Goal: Task Accomplishment & Management: Manage account settings

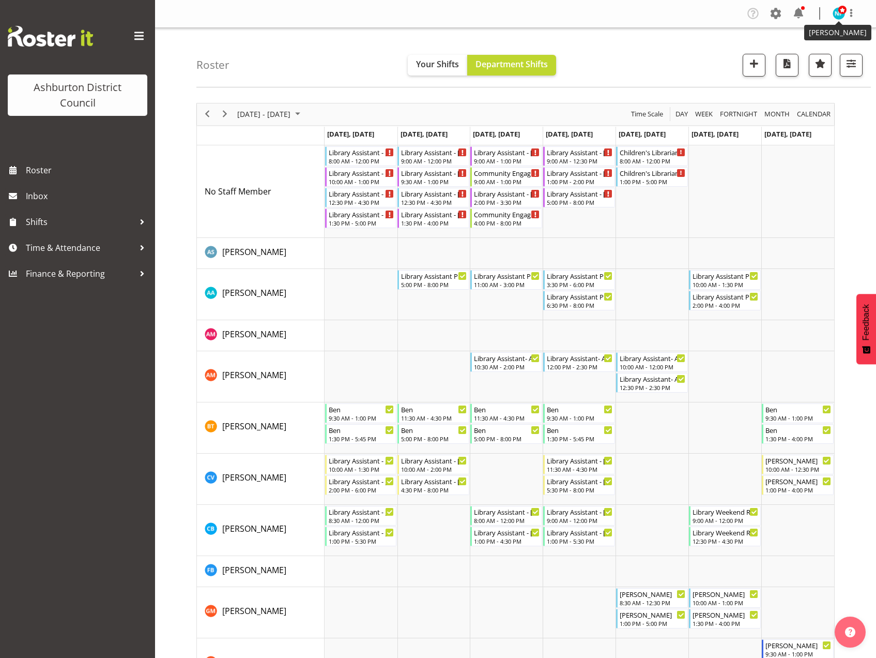
click at [841, 14] on span at bounding box center [843, 10] width 8 height 8
click at [803, 52] on link "Log Out" at bounding box center [808, 54] width 99 height 19
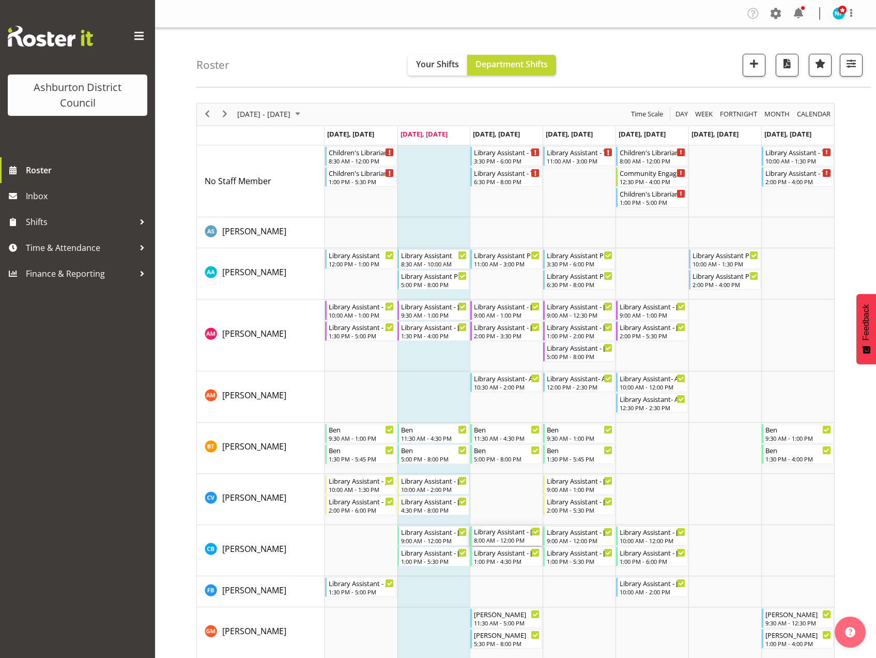
click at [507, 535] on div "Library Assistant - [PERSON_NAME]" at bounding box center [507, 531] width 66 height 10
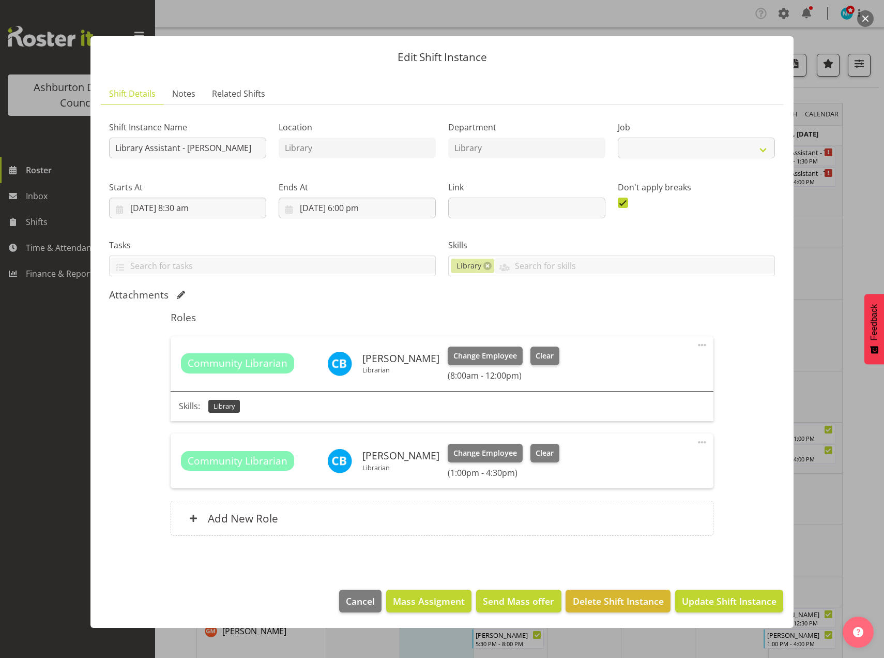
select select "6995"
click at [543, 346] on button "Clear" at bounding box center [545, 355] width 29 height 19
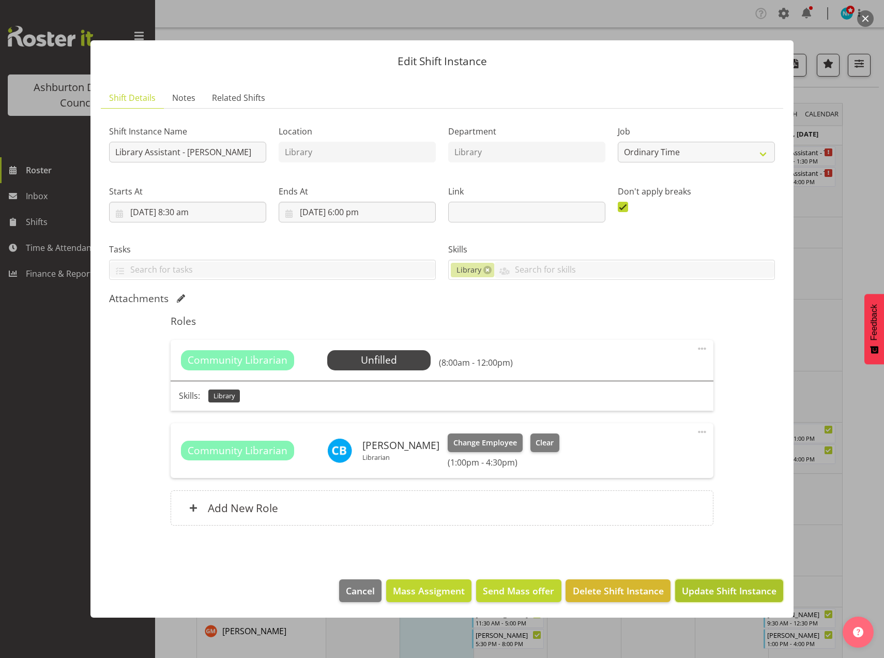
click at [740, 591] on span "Update Shift Instance" at bounding box center [729, 590] width 95 height 13
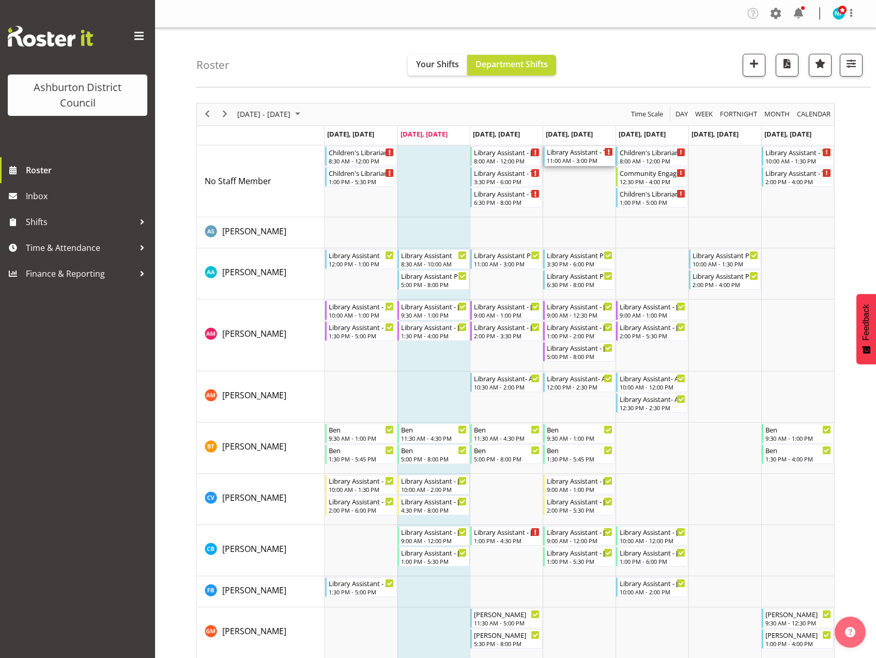
click at [581, 158] on div "11:00 AM - 3:00 PM" at bounding box center [580, 160] width 66 height 8
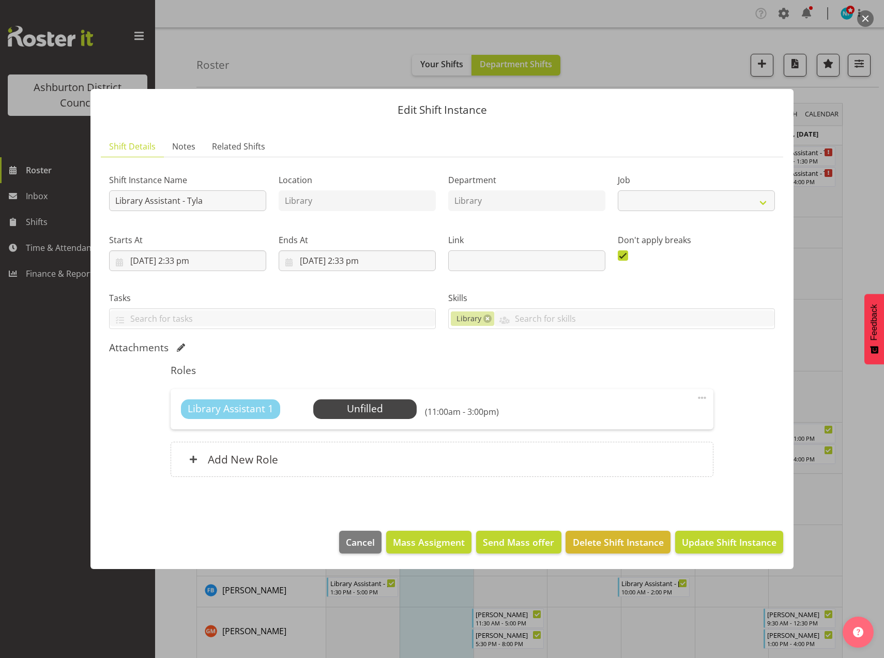
select select "6995"
click at [364, 538] on span "Cancel" at bounding box center [360, 541] width 29 height 13
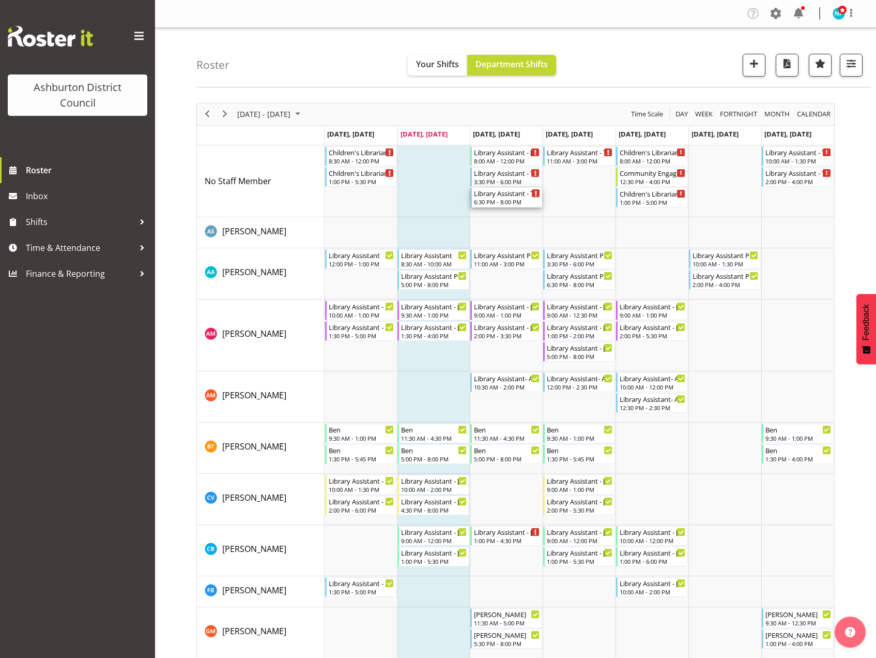
click at [508, 198] on div "Library Assistant - Tyla" at bounding box center [507, 193] width 66 height 10
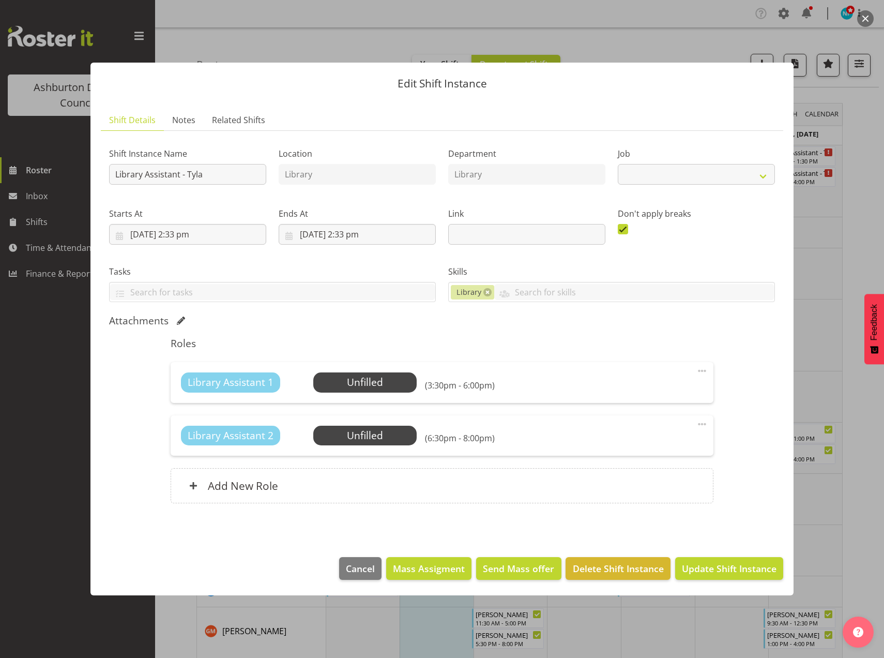
select select "6995"
click at [362, 574] on span "Cancel" at bounding box center [360, 568] width 29 height 13
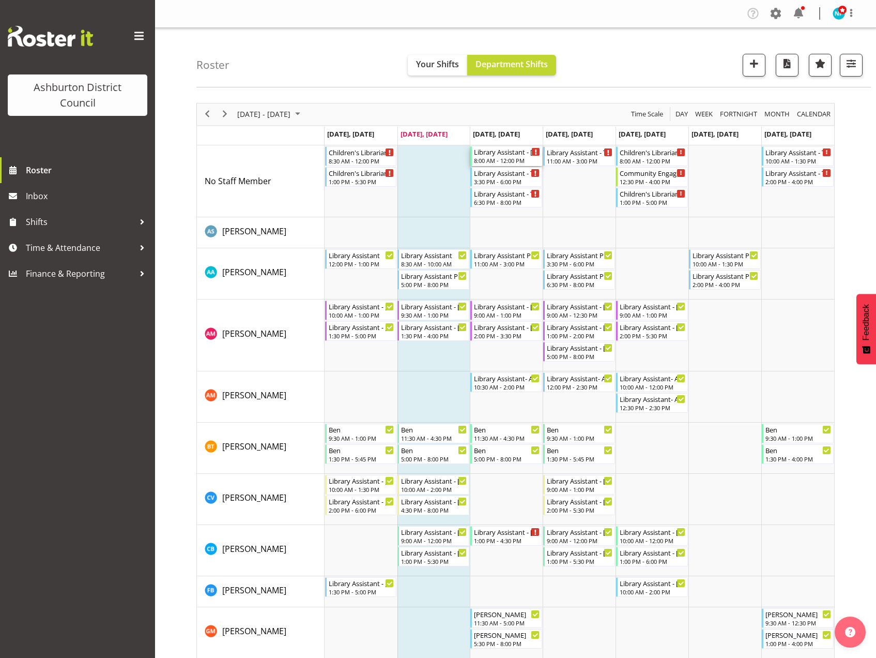
click at [503, 155] on div "Library Assistant - Celeste" at bounding box center [507, 151] width 66 height 10
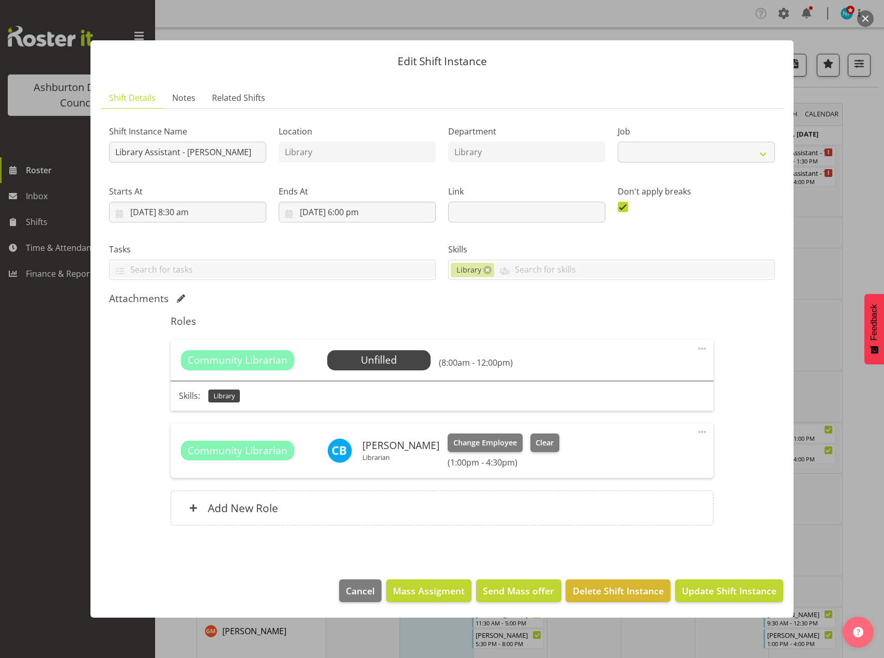
select select "6995"
click at [367, 352] on span "Select Employee" at bounding box center [378, 360] width 103 height 20
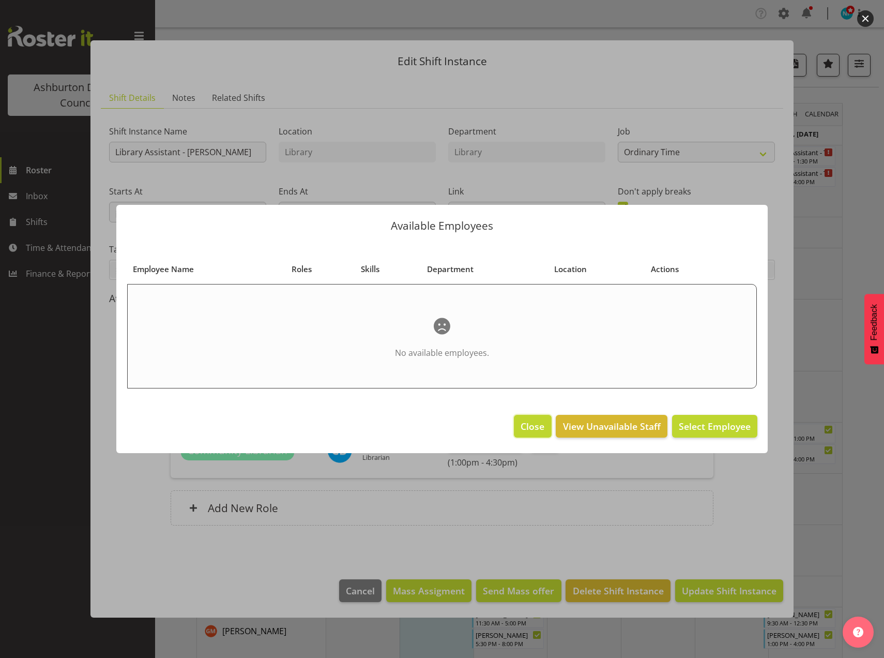
click at [537, 428] on span "Close" at bounding box center [533, 425] width 24 height 13
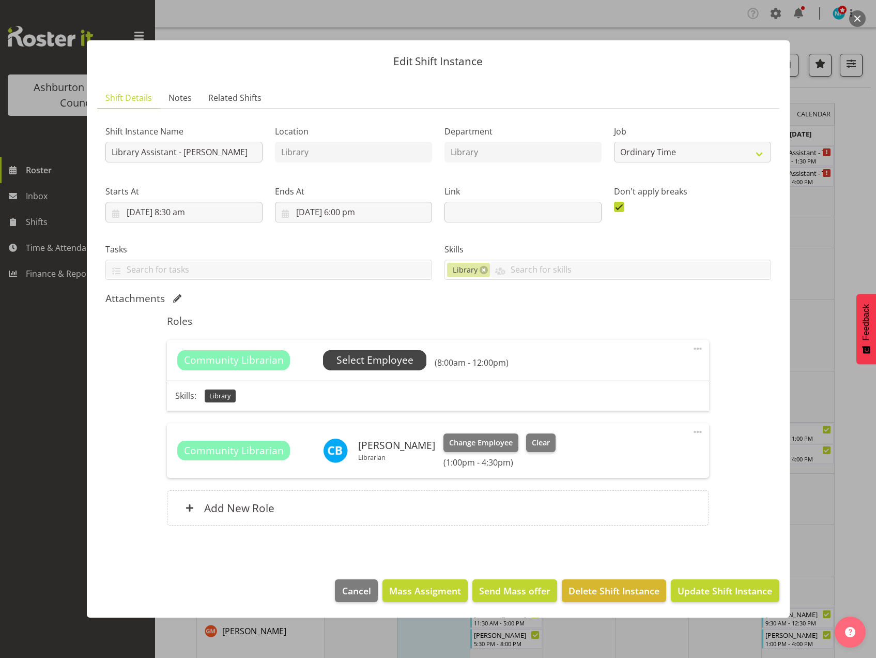
click at [388, 366] on span "Select Employee" at bounding box center [375, 360] width 77 height 15
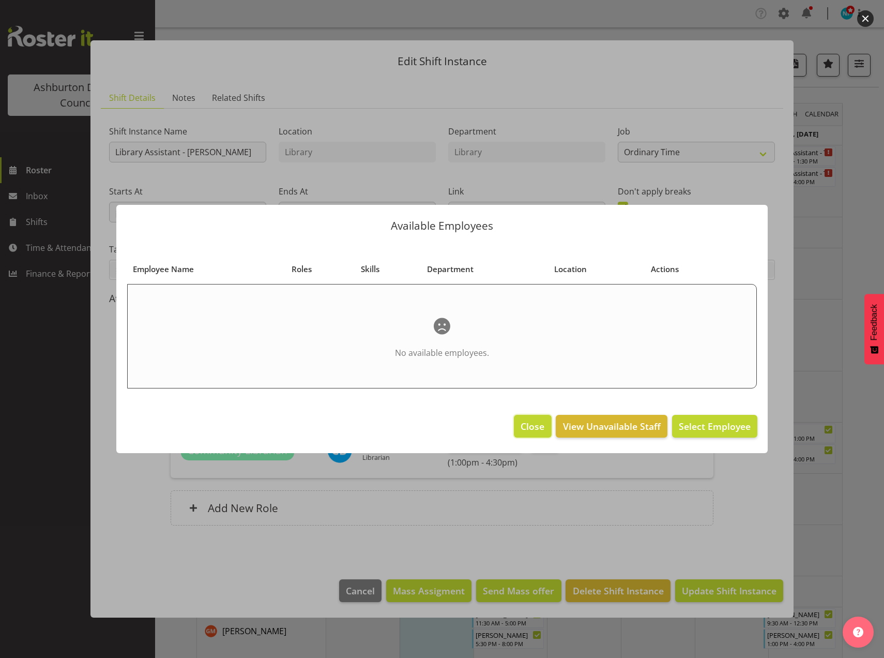
click at [528, 429] on span "Close" at bounding box center [533, 425] width 24 height 13
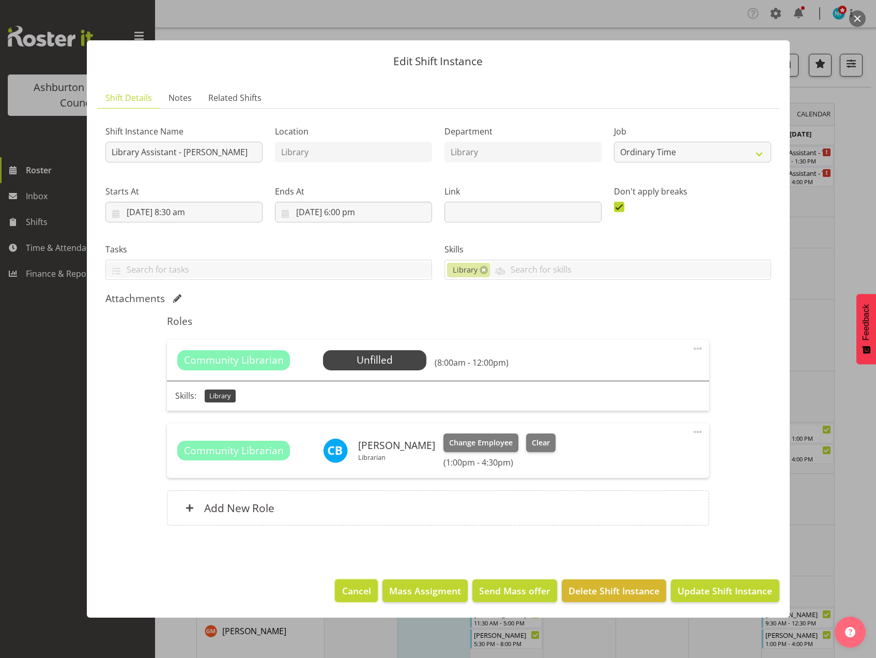
click at [356, 588] on span "Cancel" at bounding box center [356, 590] width 29 height 13
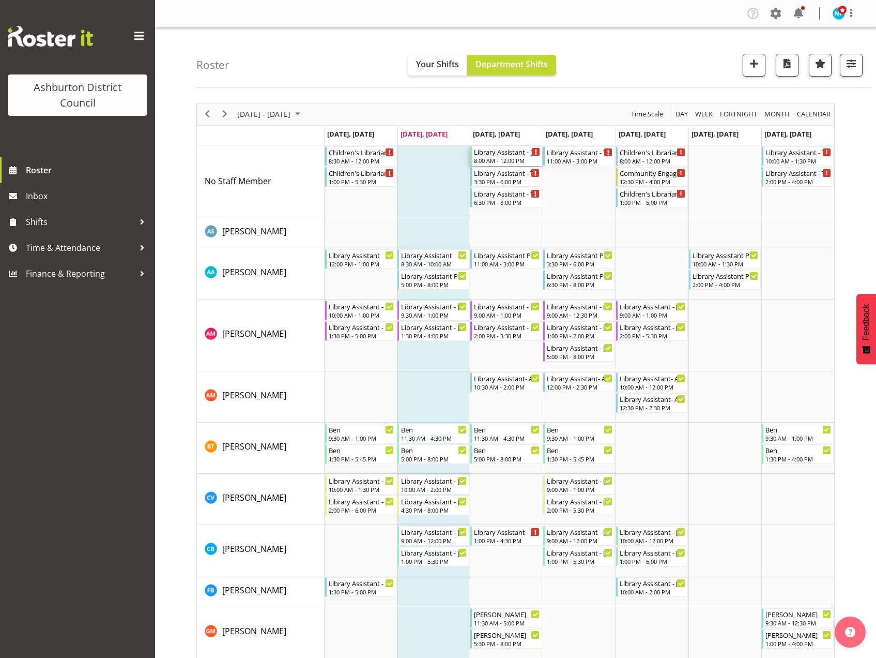
click at [501, 160] on div "8:00 AM - 12:00 PM" at bounding box center [507, 160] width 66 height 8
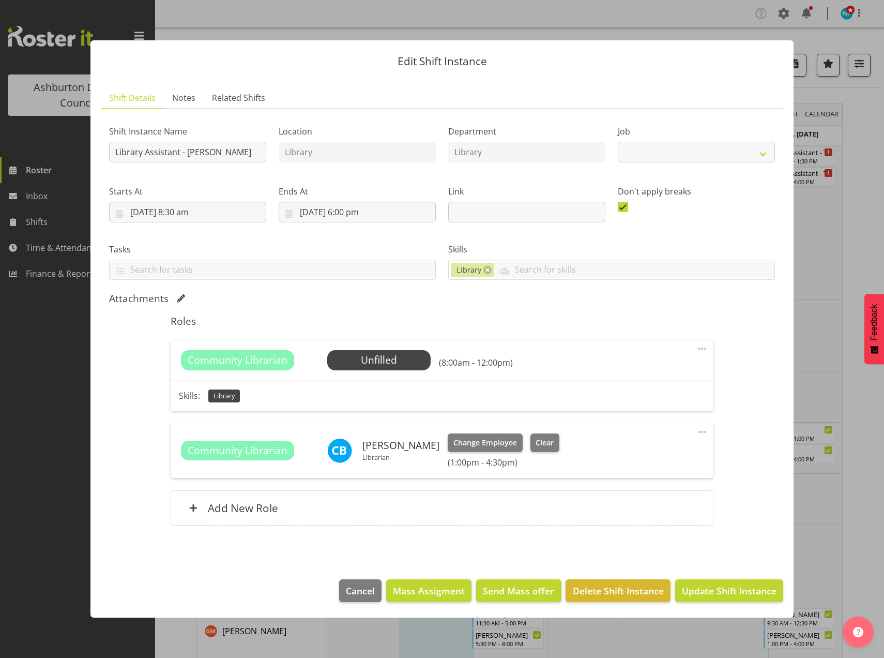
select select "6995"
click at [365, 360] on span "Select Employee" at bounding box center [378, 360] width 77 height 15
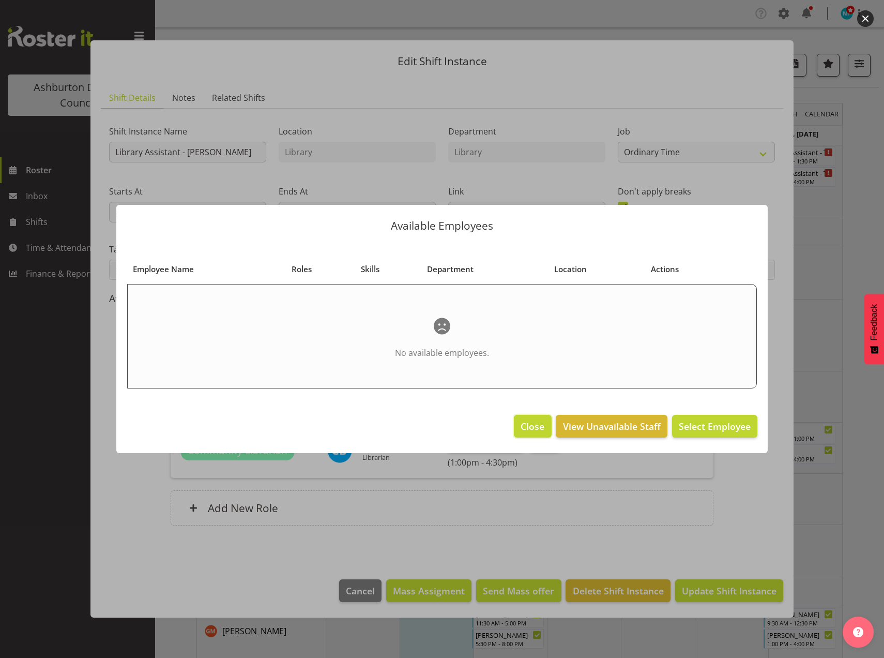
click at [537, 424] on span "Close" at bounding box center [533, 425] width 24 height 13
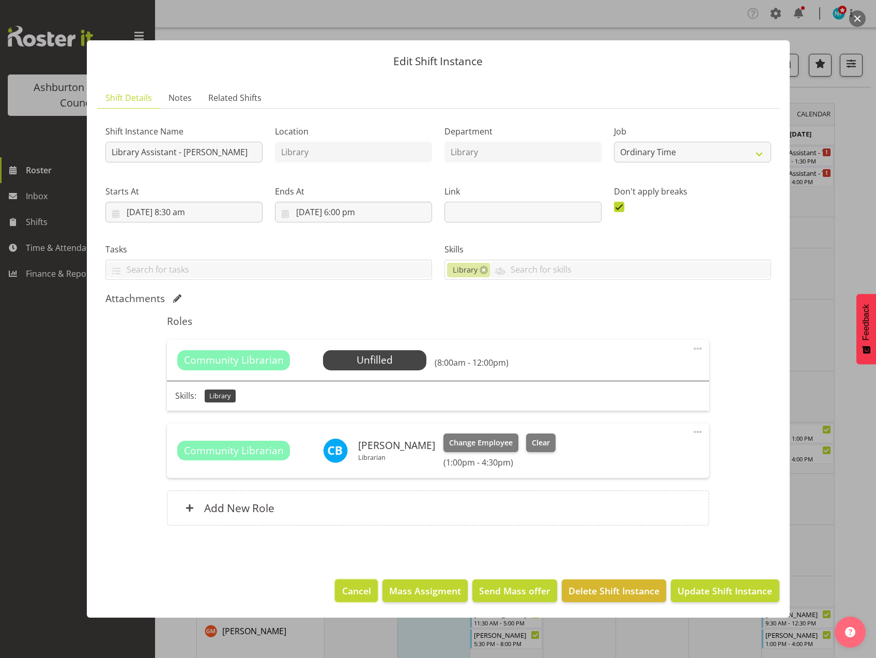
click at [362, 593] on span "Cancel" at bounding box center [356, 590] width 29 height 13
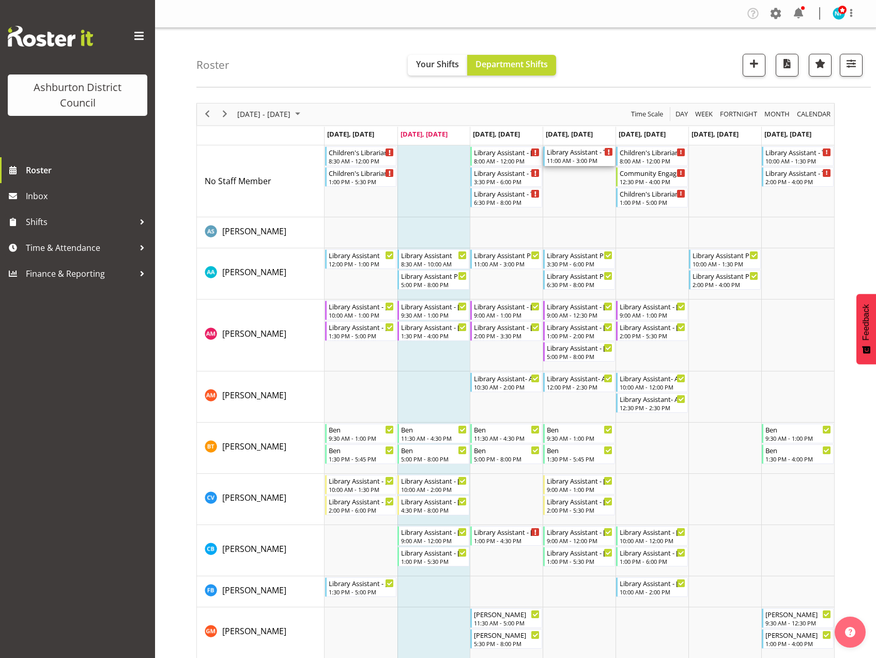
click at [583, 156] on div "Library Assistant - Tyla" at bounding box center [580, 151] width 66 height 10
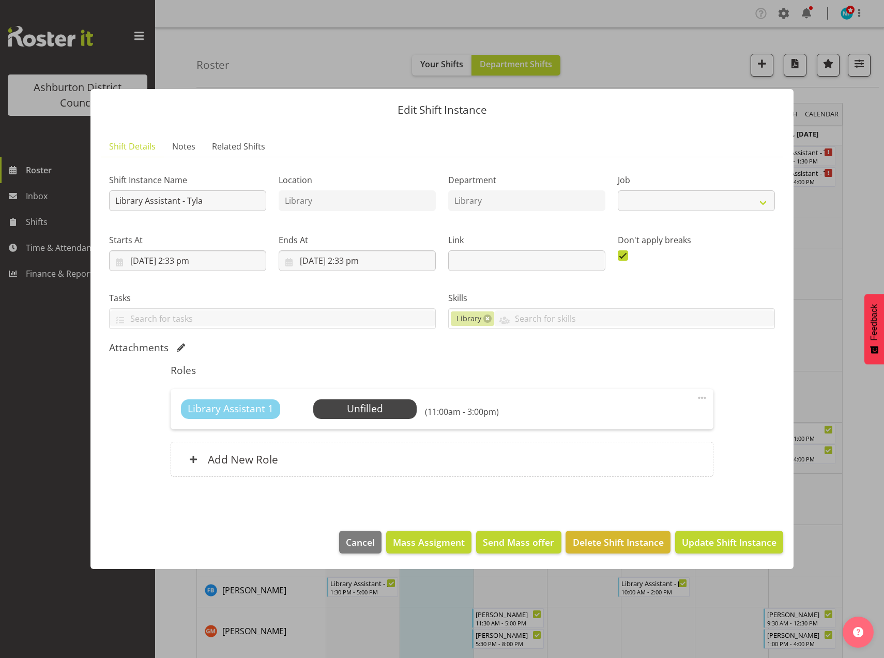
select select "6995"
click at [358, 544] on span "Cancel" at bounding box center [360, 541] width 29 height 13
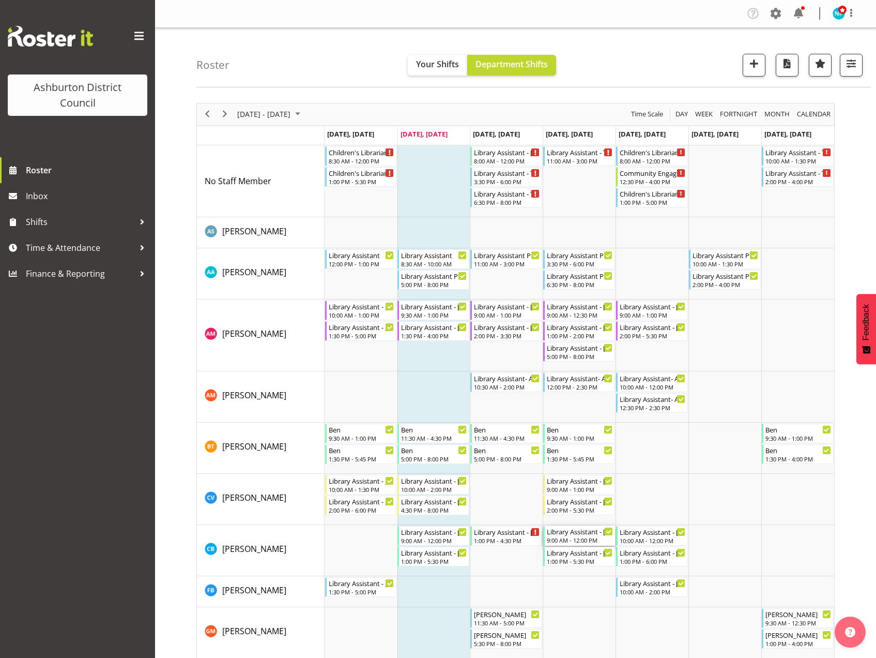
click at [577, 542] on div "9:00 AM - 12:00 PM" at bounding box center [580, 540] width 66 height 8
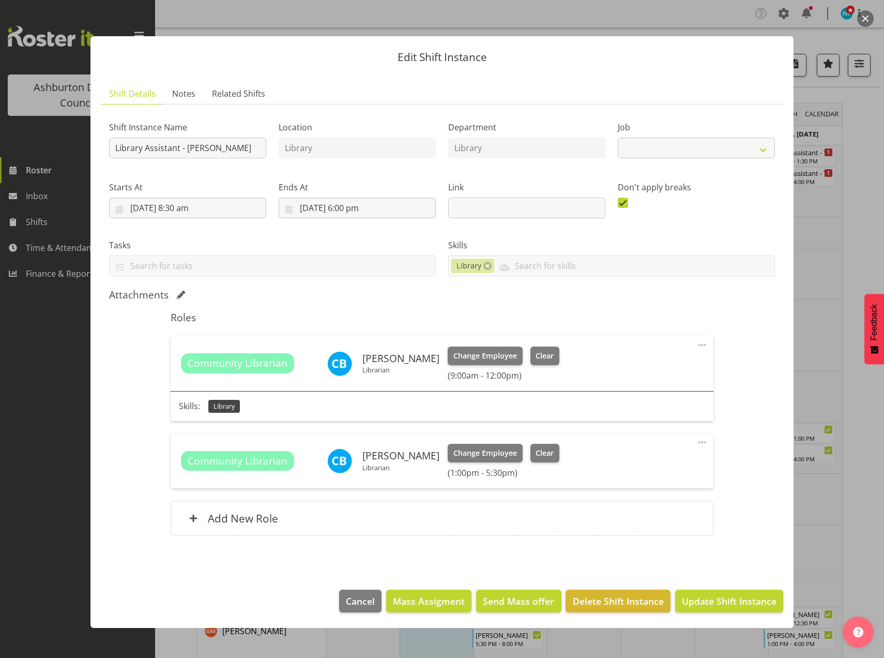
select select "6995"
click at [545, 360] on span "Clear" at bounding box center [545, 355] width 18 height 11
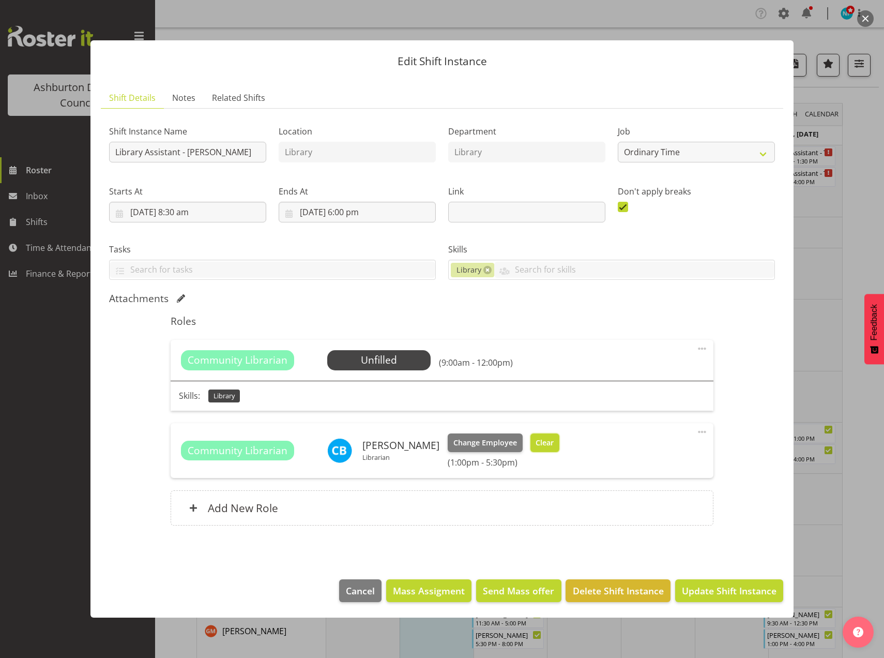
click at [536, 443] on span "Clear" at bounding box center [545, 442] width 18 height 11
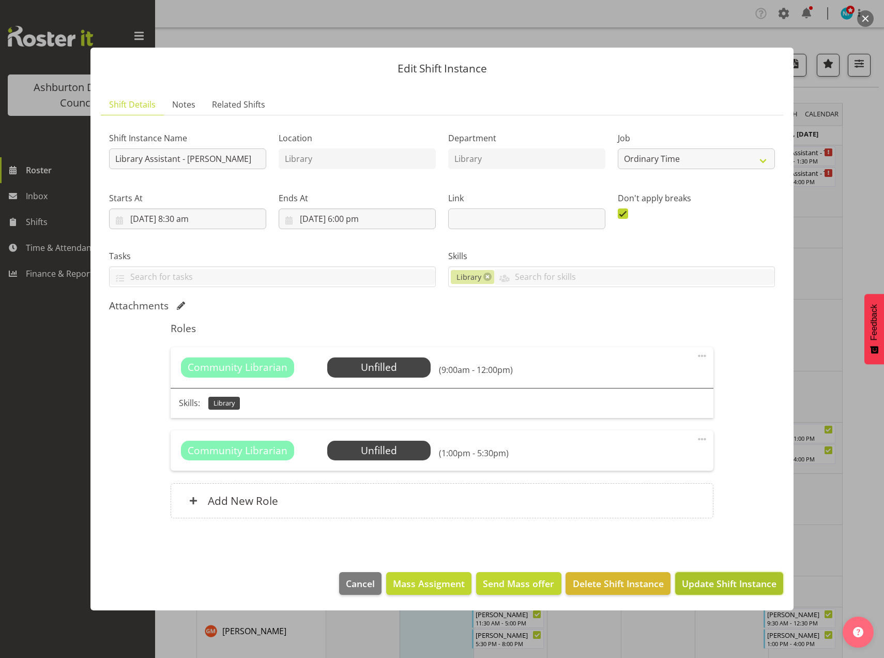
click at [723, 582] on span "Update Shift Instance" at bounding box center [729, 583] width 95 height 13
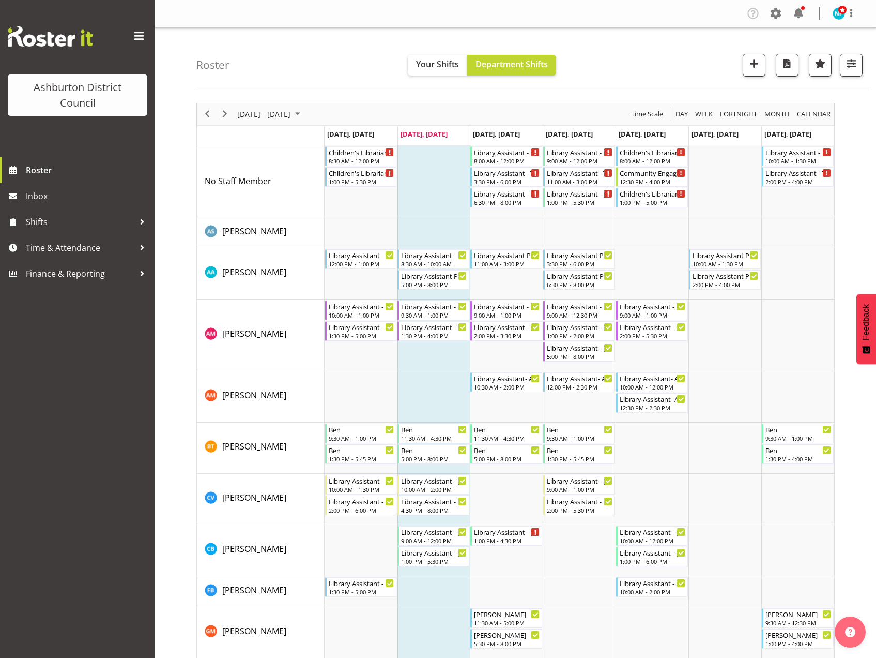
scroll to position [103, 0]
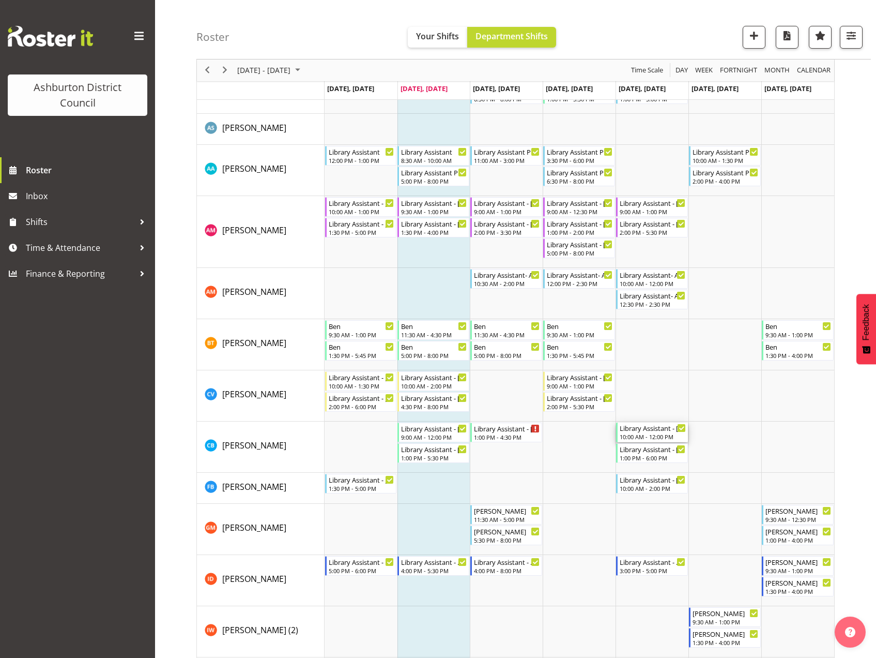
click at [649, 432] on div "Library Assistant - Celeste" at bounding box center [653, 427] width 66 height 10
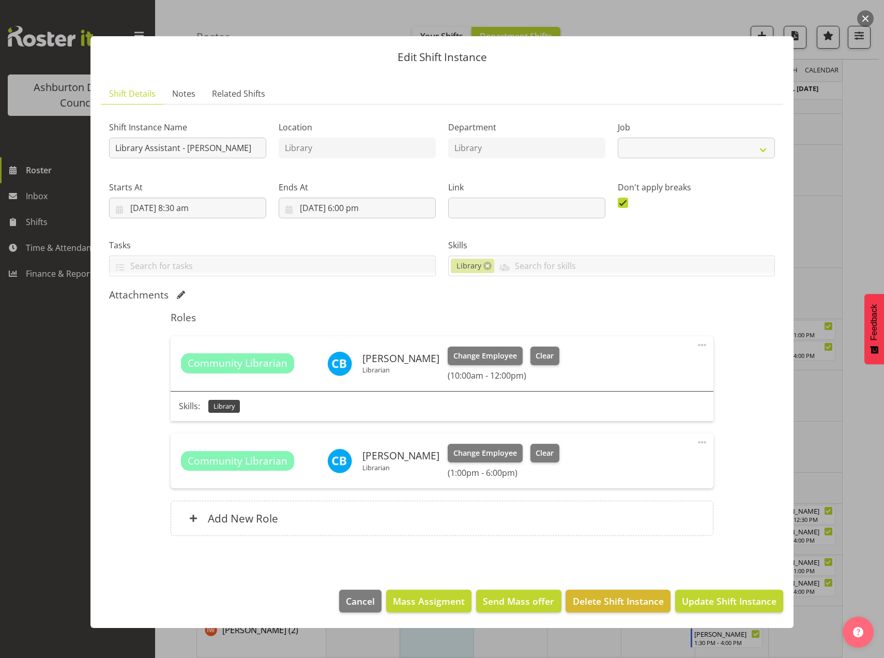
select select "6995"
click at [544, 351] on span "Clear" at bounding box center [545, 355] width 18 height 11
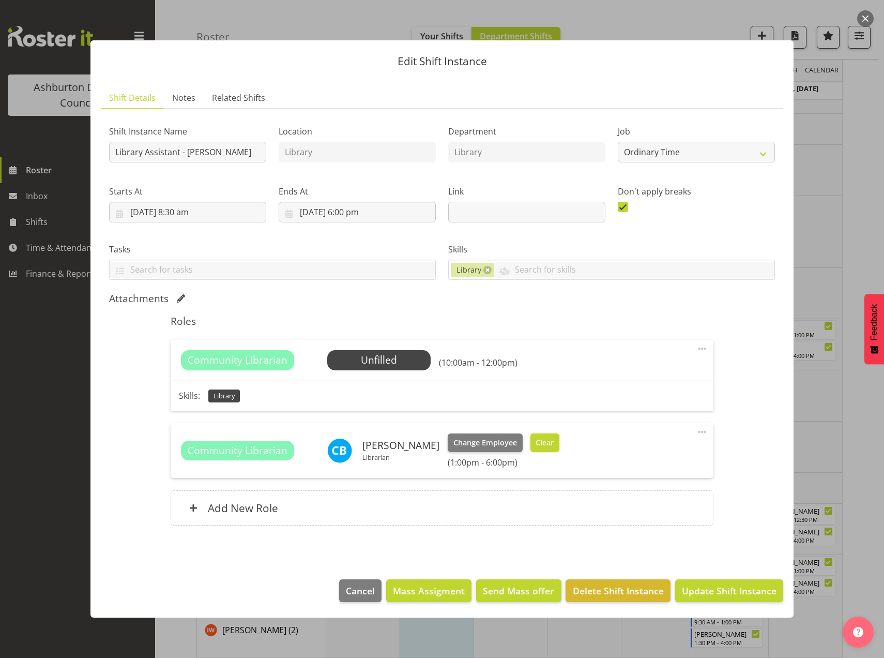
click at [539, 441] on span "Clear" at bounding box center [545, 442] width 18 height 11
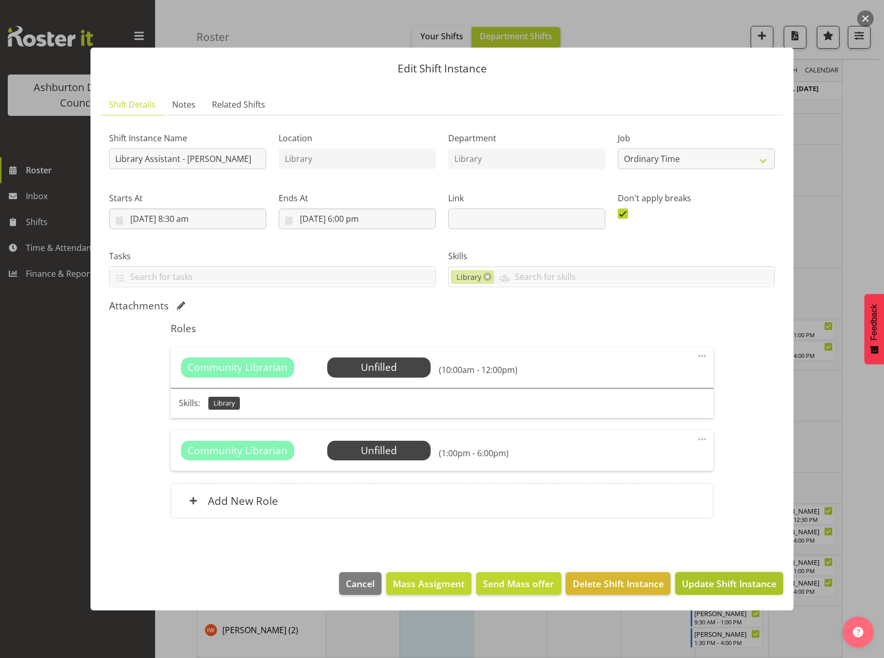
click at [727, 589] on span "Update Shift Instance" at bounding box center [729, 583] width 95 height 13
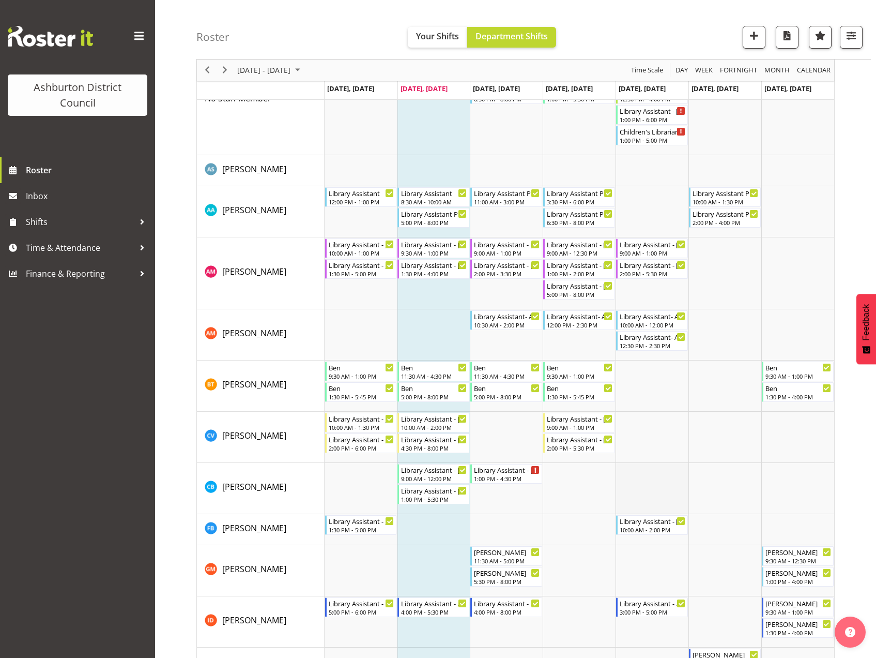
scroll to position [0, 0]
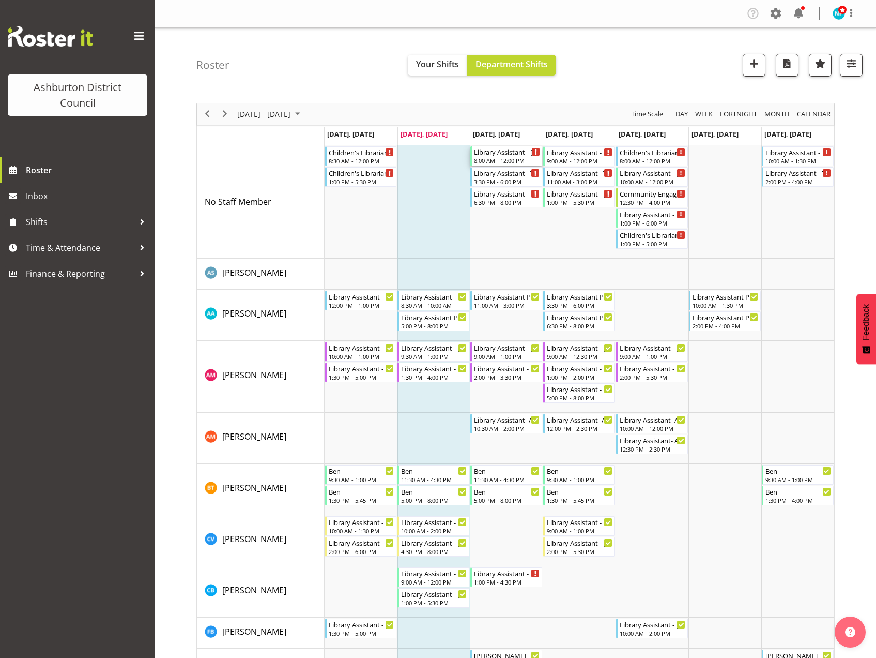
click at [513, 157] on div "8:00 AM - 12:00 PM" at bounding box center [507, 160] width 66 height 8
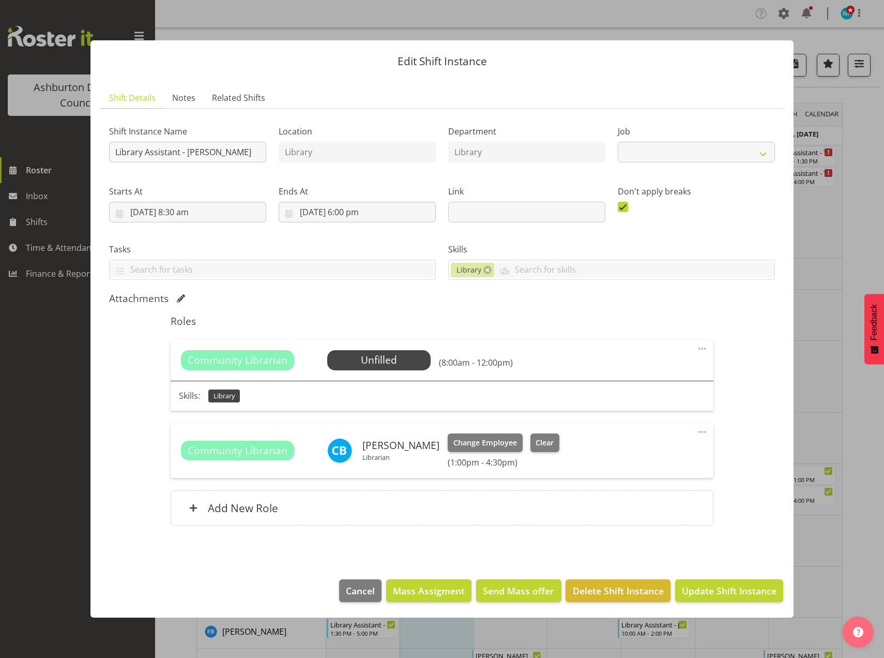
select select "6995"
click at [372, 356] on span "Select Employee" at bounding box center [378, 360] width 77 height 15
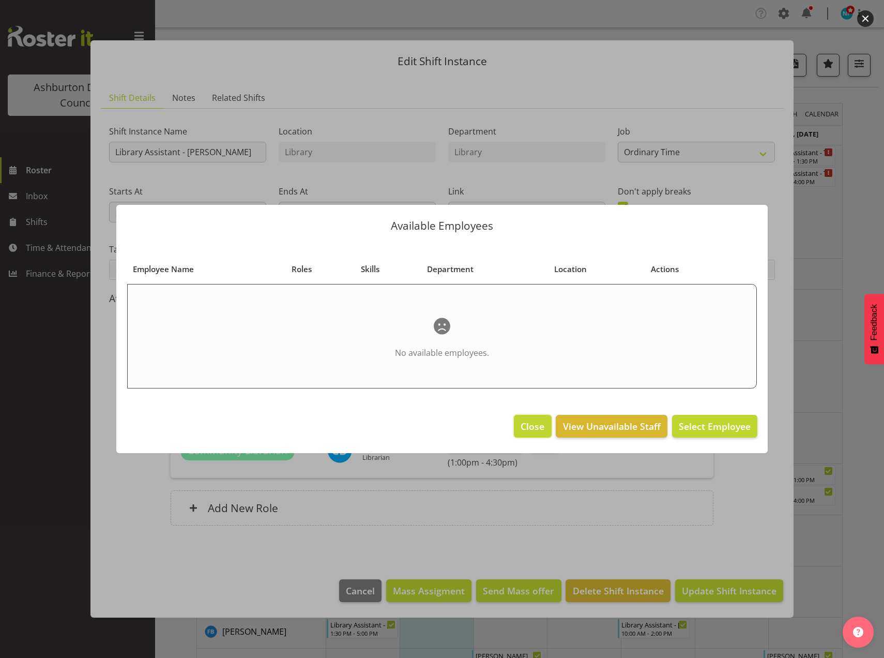
click at [531, 427] on span "Close" at bounding box center [533, 425] width 24 height 13
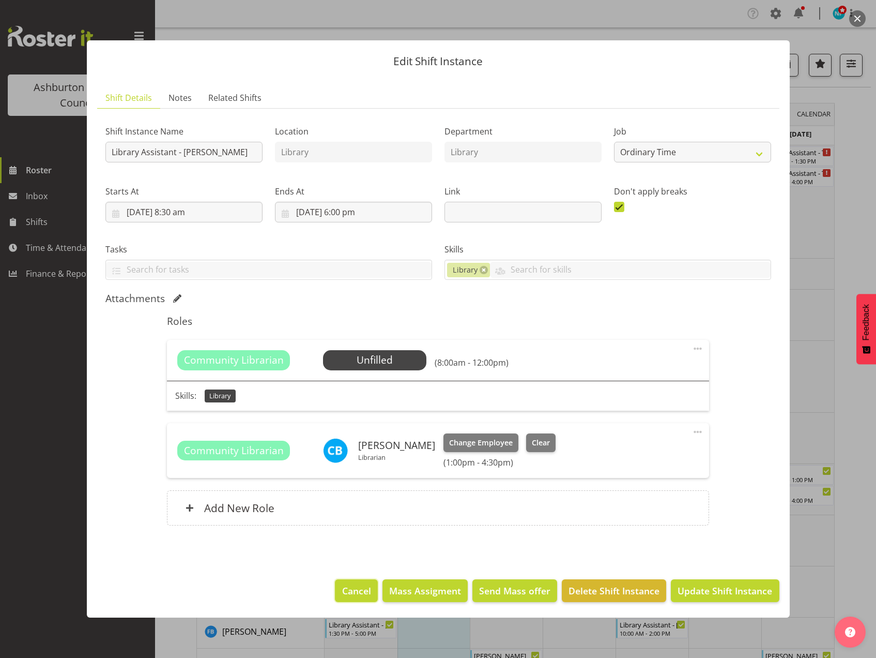
click at [364, 595] on span "Cancel" at bounding box center [356, 590] width 29 height 13
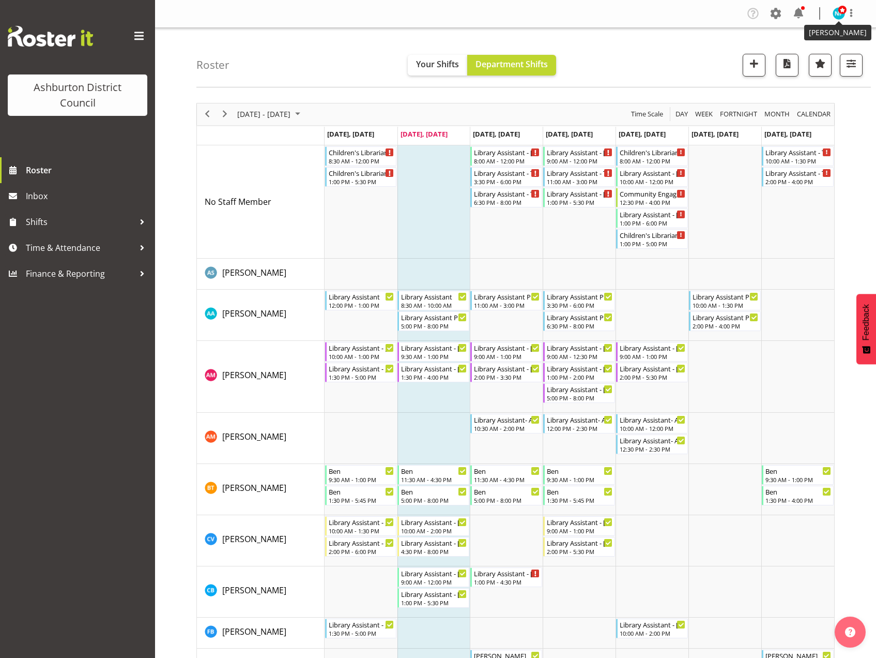
click at [840, 13] on span at bounding box center [843, 10] width 8 height 8
click at [818, 50] on link "Log Out" at bounding box center [808, 54] width 99 height 19
click at [567, 156] on div "Library Assistant - [PERSON_NAME]" at bounding box center [580, 151] width 66 height 10
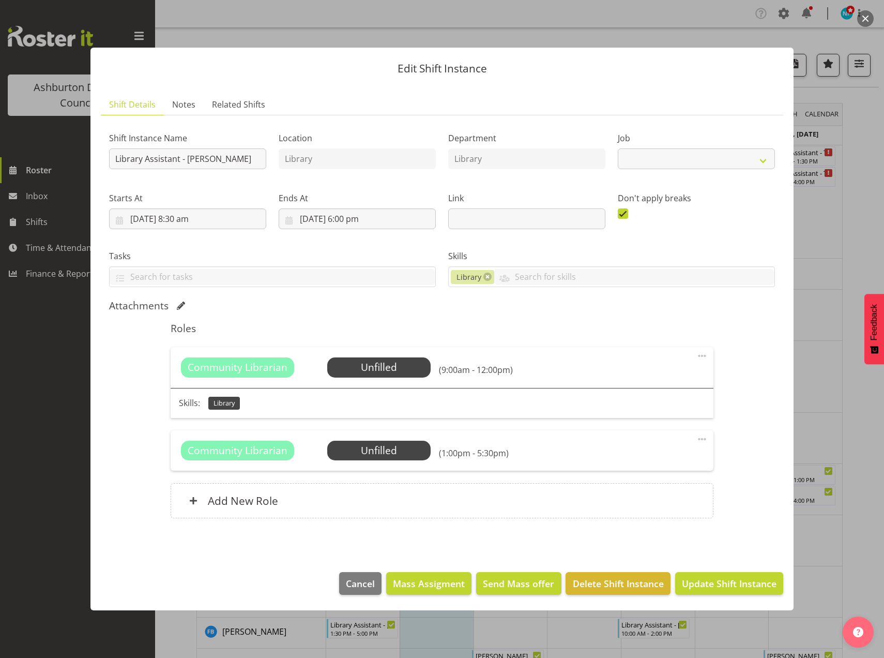
select select "6995"
click at [367, 582] on span "Cancel" at bounding box center [360, 583] width 29 height 13
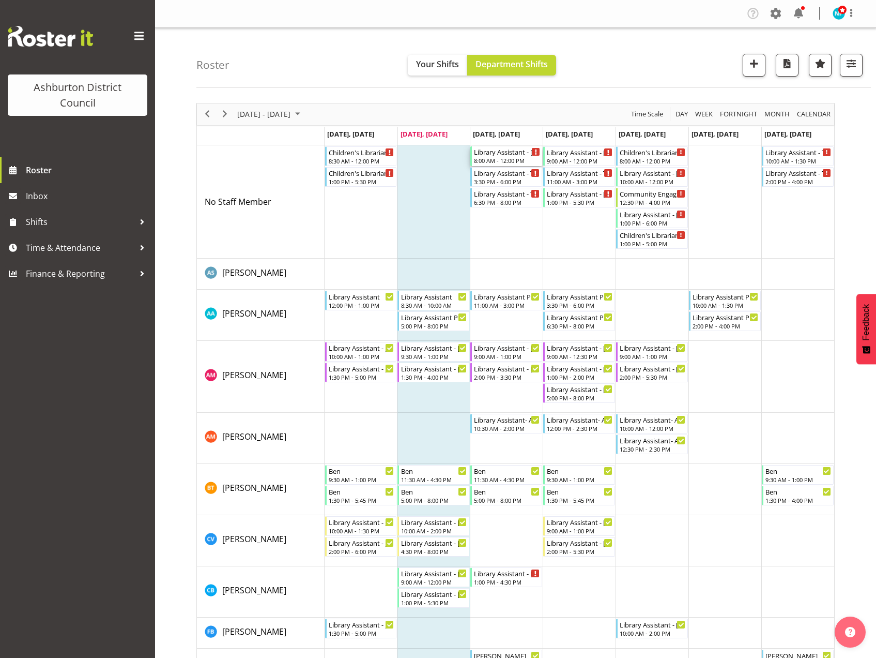
click at [499, 158] on div "8:00 AM - 12:00 PM" at bounding box center [507, 160] width 66 height 8
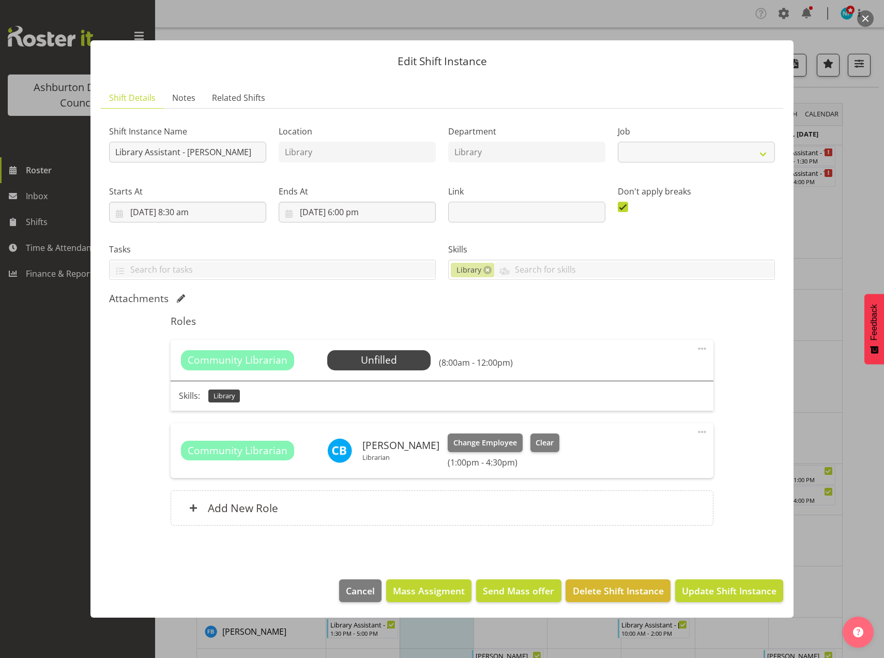
select select "6995"
click at [405, 362] on span "Select Employee" at bounding box center [378, 360] width 77 height 15
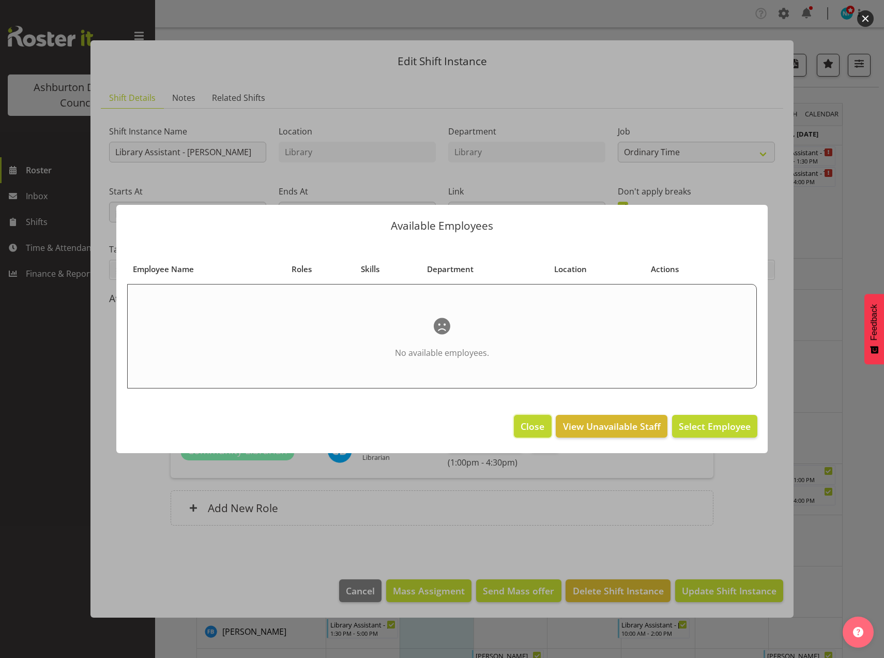
click at [526, 429] on span "Close" at bounding box center [533, 425] width 24 height 13
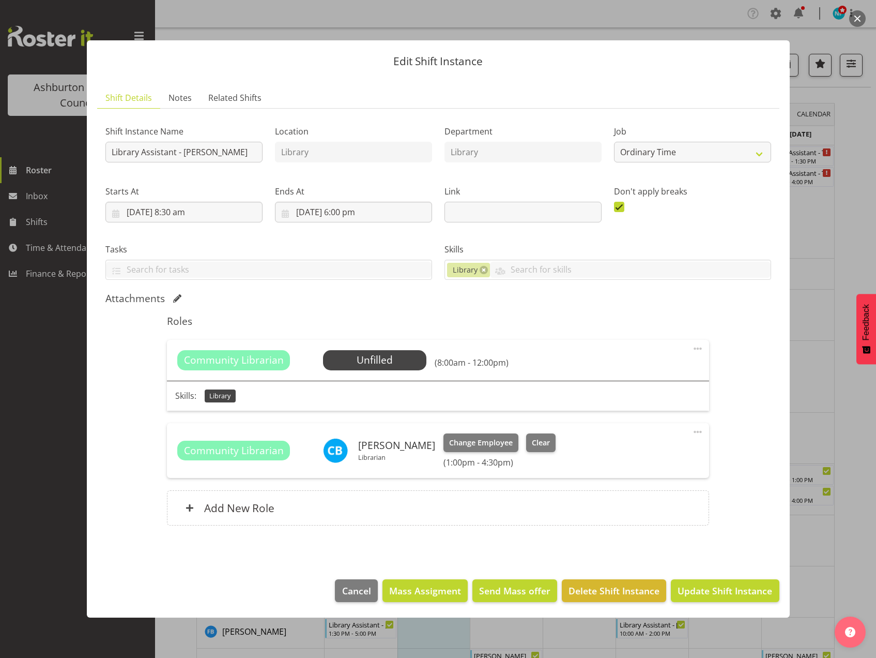
click at [240, 359] on span "Community Librarian" at bounding box center [234, 360] width 100 height 15
click at [361, 591] on span "Cancel" at bounding box center [356, 590] width 29 height 13
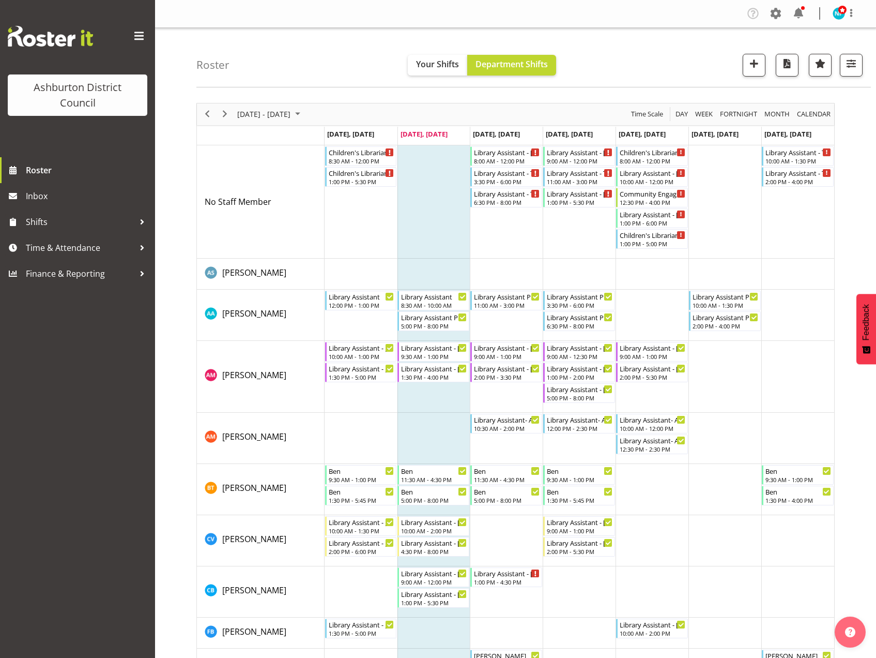
click at [500, 591] on td "Timeline Week of August 12, 2025" at bounding box center [506, 591] width 73 height 51
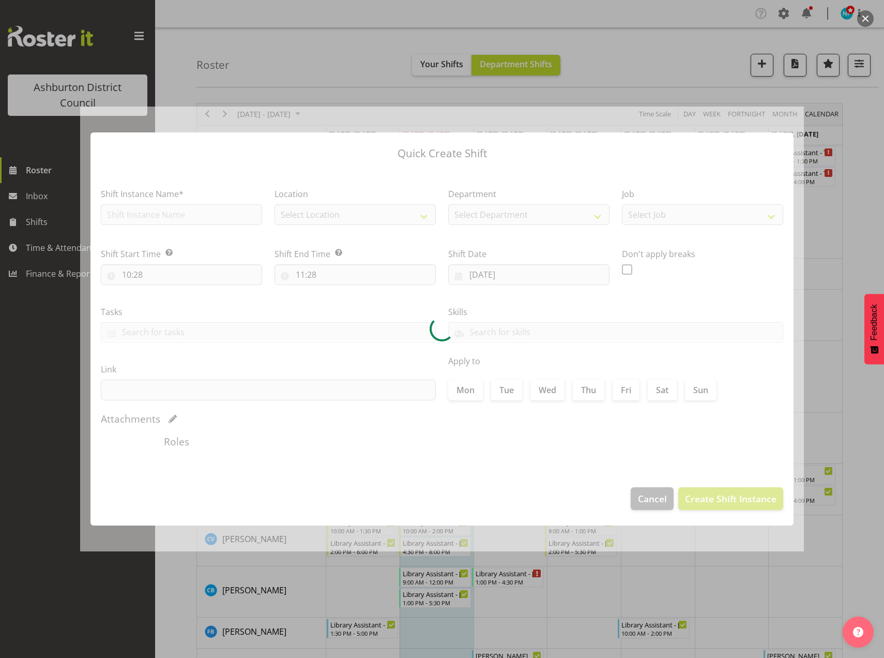
type input "13/08/2025"
checkbox input "true"
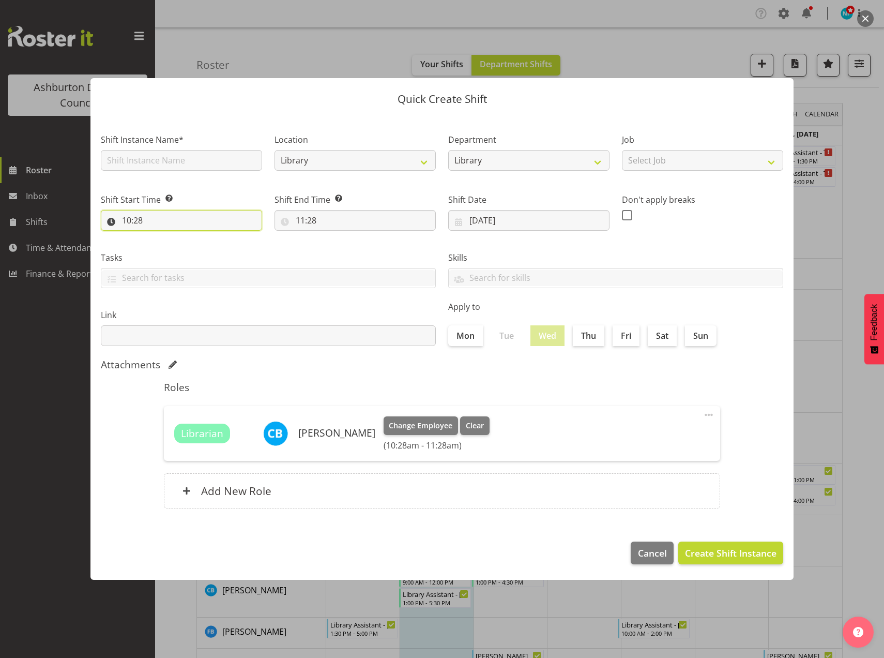
click at [135, 222] on input "10:28" at bounding box center [181, 220] width 161 height 21
click at [169, 249] on select "00 01 02 03 04 05 06 07 08 09 10 11 12 13 14 15 16 17 18 19 20 21 22 23" at bounding box center [171, 247] width 23 height 21
select select "8"
click at [160, 237] on select "00 01 02 03 04 05 06 07 08 09 10 11 12 13 14 15 16 17 18 19 20 21 22 23" at bounding box center [171, 247] width 23 height 21
type input "08:28"
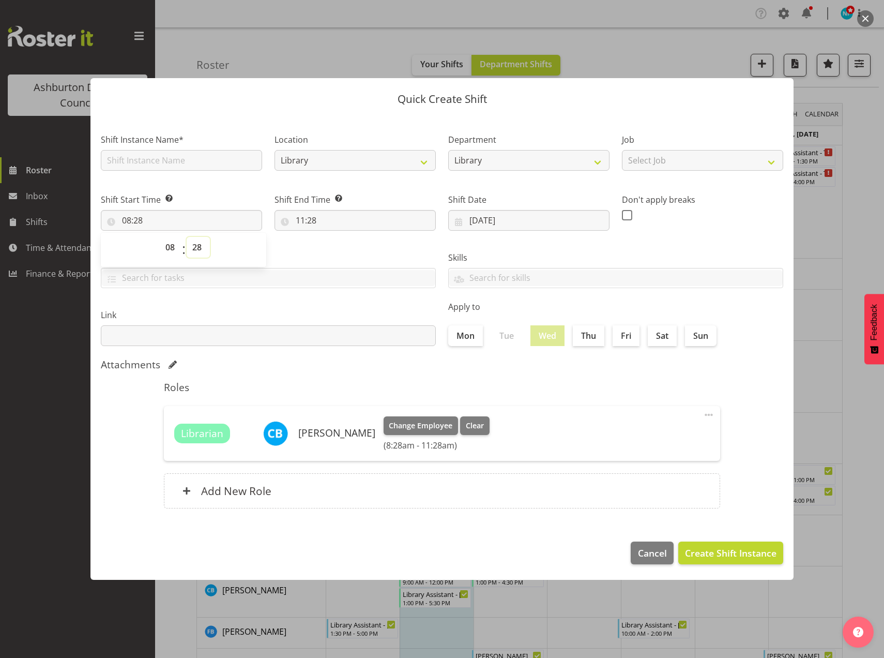
click at [201, 249] on select "00 01 02 03 04 05 06 07 08 09 10 11 12 13 14 15 16 17 18 19 20 21 22 23 24 25 2…" at bounding box center [198, 247] width 23 height 21
select select "0"
click at [187, 237] on select "00 01 02 03 04 05 06 07 08 09 10 11 12 13 14 15 16 17 18 19 20 21 22 23 24 25 2…" at bounding box center [198, 247] width 23 height 21
type input "08:00"
click at [304, 220] on input "11:28" at bounding box center [355, 220] width 161 height 21
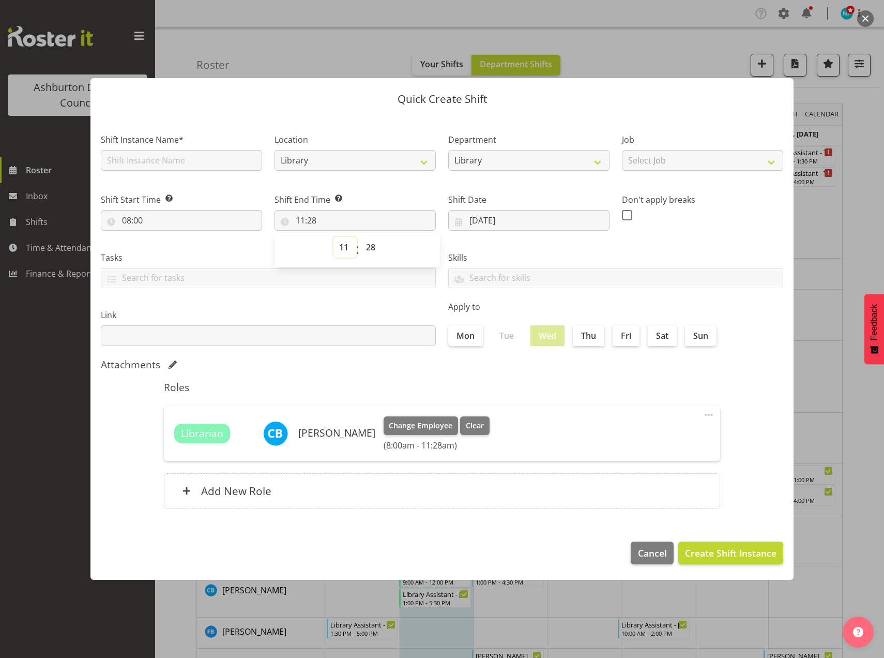
click at [346, 245] on select "00 01 02 03 04 05 06 07 08 09 10 11 12 13 14 15 16 17 18 19 20 21 22 23" at bounding box center [345, 247] width 23 height 21
select select "12"
click at [334, 237] on select "00 01 02 03 04 05 06 07 08 09 10 11 12 13 14 15 16 17 18 19 20 21 22 23" at bounding box center [345, 247] width 23 height 21
type input "12:28"
click at [368, 248] on select "00 01 02 03 04 05 06 07 08 09 10 11 12 13 14 15 16 17 18 19 20 21 22 23 24 25 2…" at bounding box center [371, 247] width 23 height 21
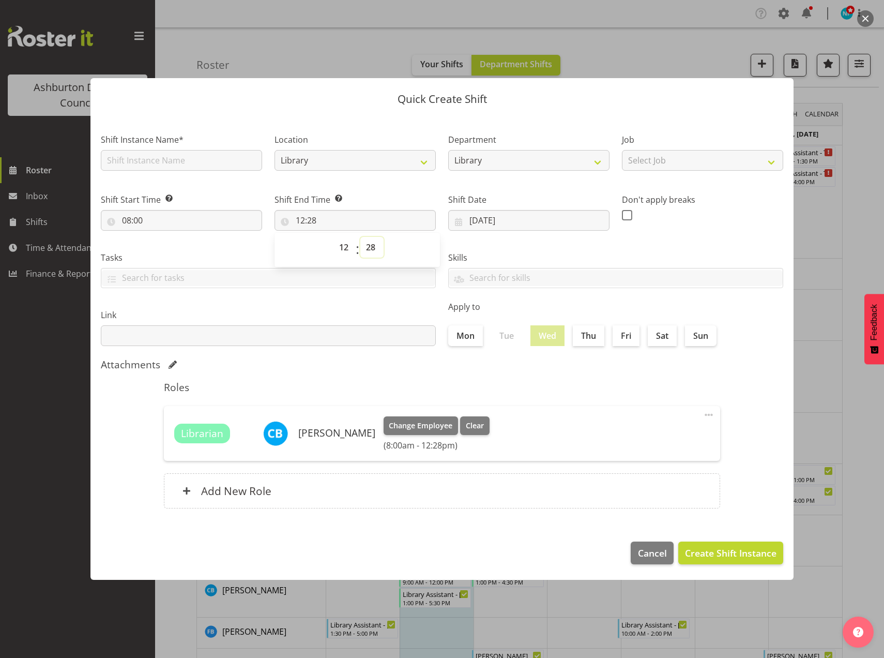
select select "0"
type input "12:00"
click at [368, 245] on select "00 01 02 03 04 05 06 07 08 09 10 11 12 13 14 15 16 17 18 19 20 21 22 23 24 25 2…" at bounding box center [371, 247] width 23 height 21
click at [181, 162] on input "text" at bounding box center [181, 160] width 161 height 21
type input "Librarian - Celeste"
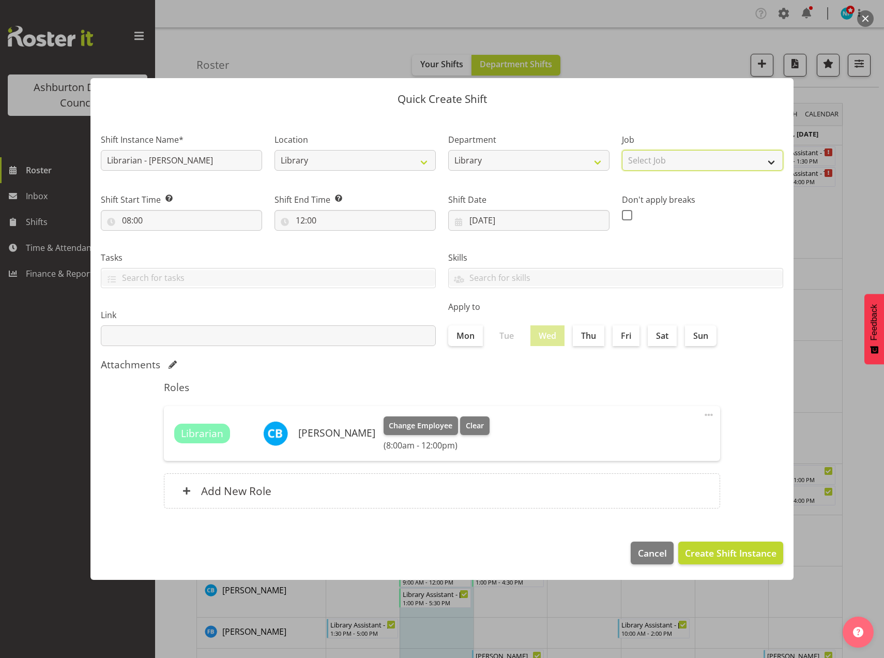
click at [770, 161] on select "Select Job Casual HDA - CSR HDA - EA Lifeguarding LTS- Alt Duties Ordinary Time…" at bounding box center [702, 160] width 161 height 21
select select "6995"
click at [622, 150] on select "Select Job Casual HDA - CSR HDA - EA Lifeguarding LTS- Alt Duties Ordinary Time…" at bounding box center [702, 160] width 161 height 21
click at [737, 559] on span "Create Shift Instance" at bounding box center [731, 552] width 92 height 13
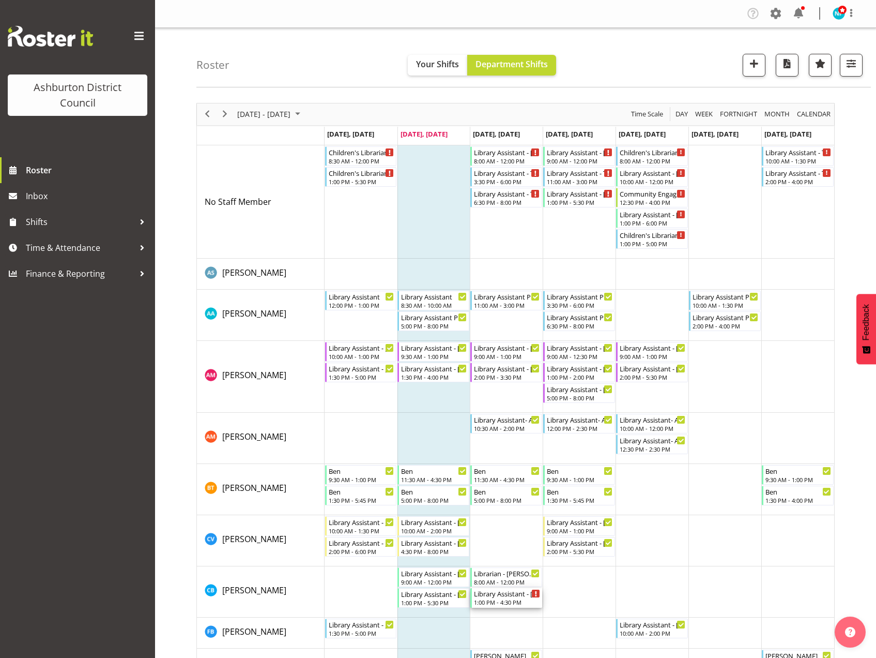
click at [500, 598] on div "Library Assistant - Celeste 1:00 PM - 4:30 PM" at bounding box center [507, 598] width 66 height 20
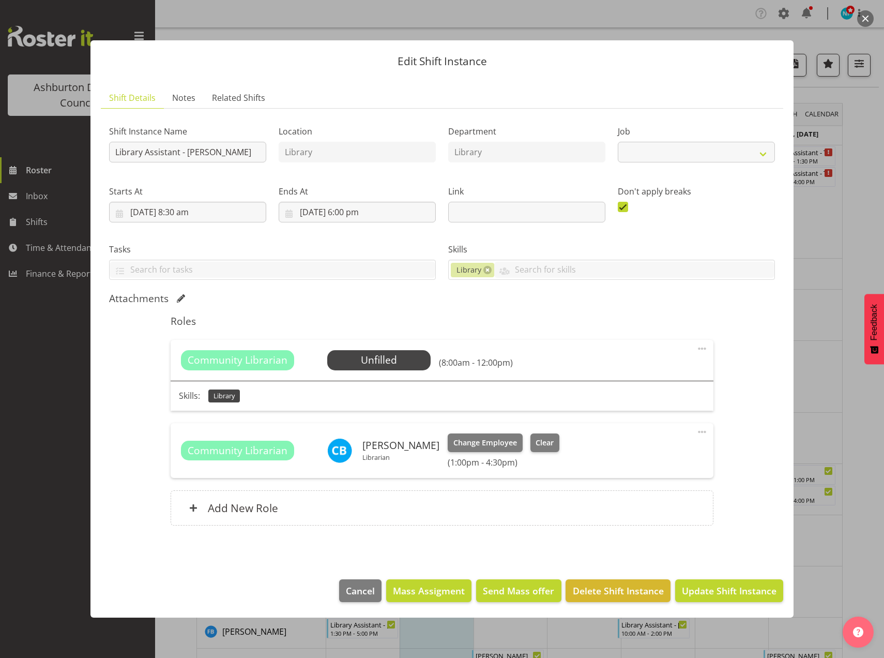
select select "6995"
click at [543, 447] on span "Clear" at bounding box center [545, 442] width 18 height 11
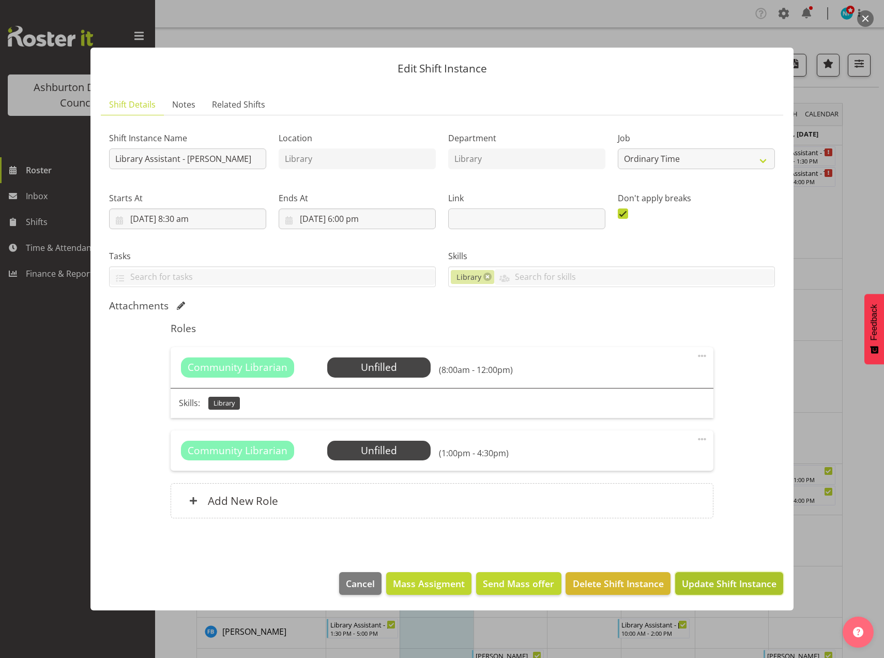
click at [718, 587] on span "Update Shift Instance" at bounding box center [729, 583] width 95 height 13
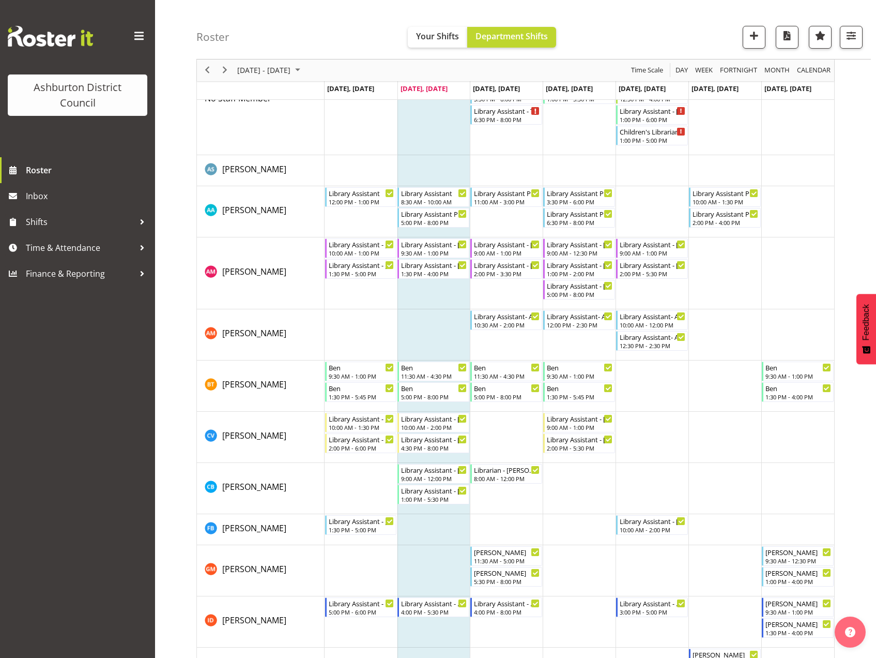
scroll to position [155, 0]
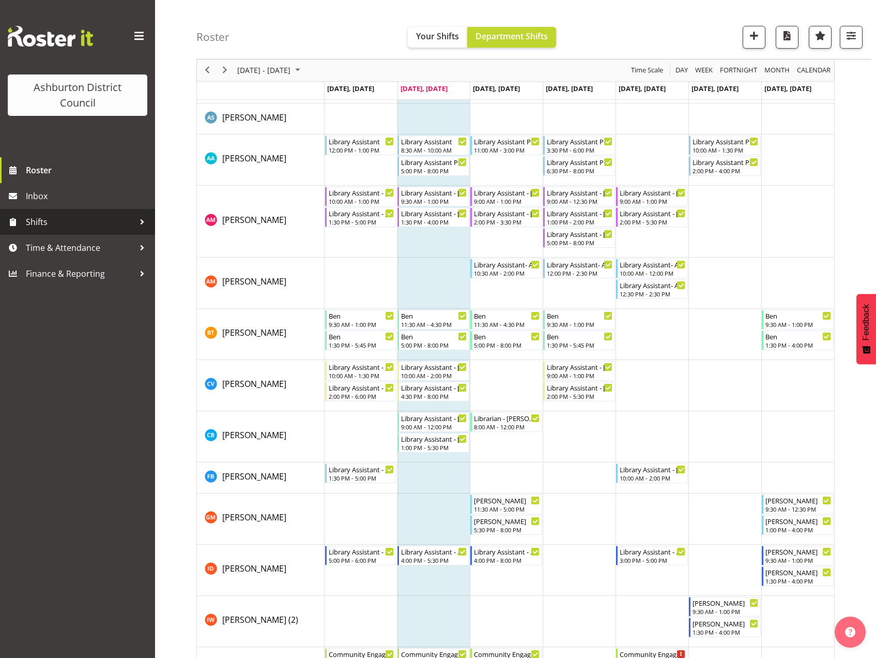
click at [39, 221] on span "Shifts" at bounding box center [80, 222] width 109 height 16
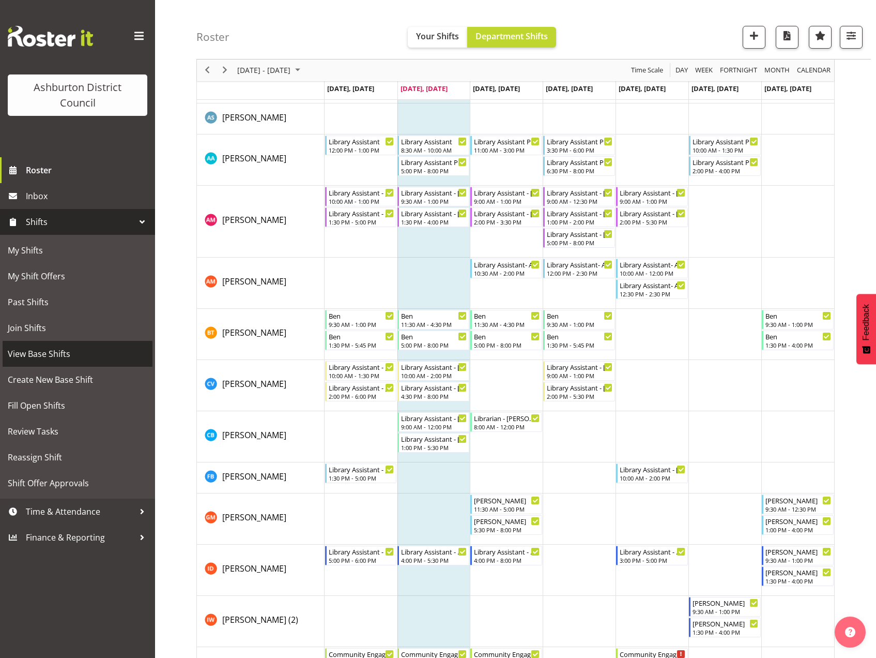
click at [55, 352] on span "View Base Shifts" at bounding box center [78, 354] width 140 height 16
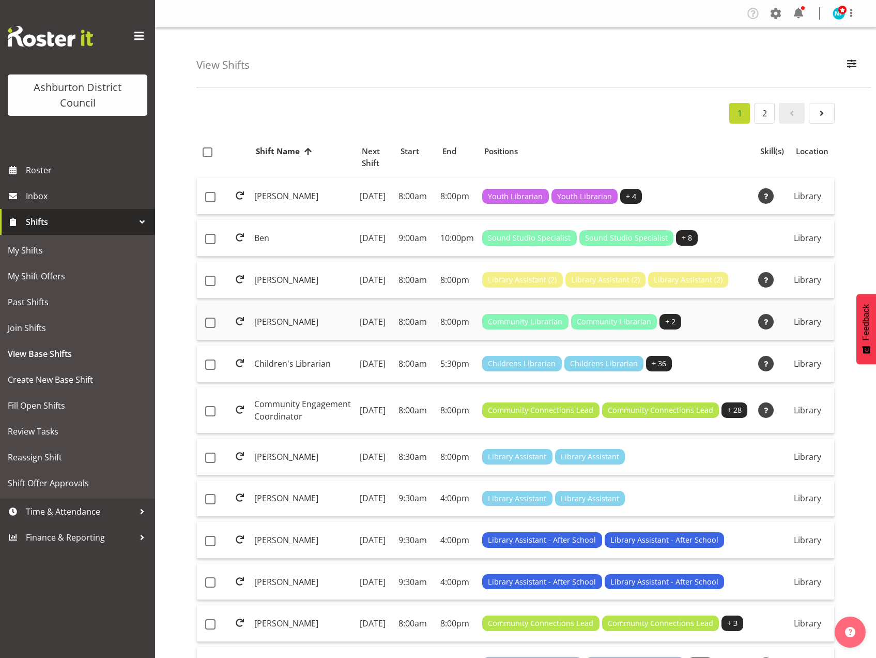
click at [356, 340] on td "[DATE]" at bounding box center [375, 322] width 39 height 37
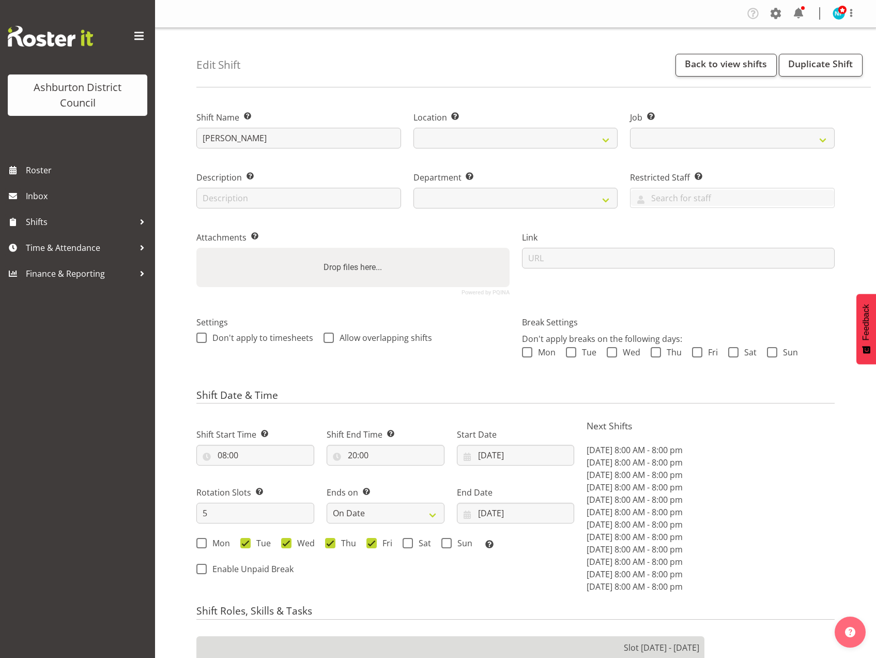
select select
select select "date"
select select
select select "6995"
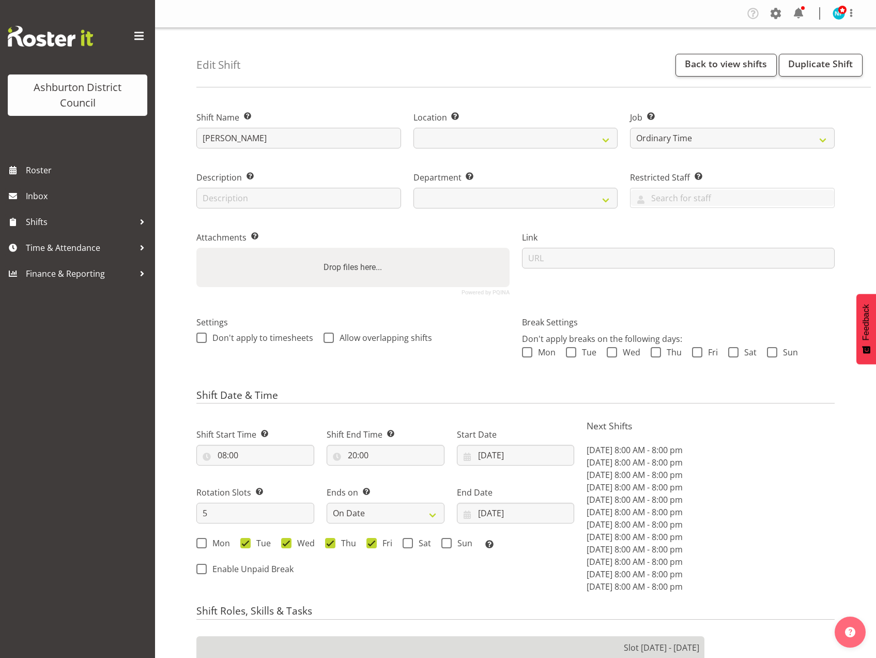
select select
select select "1180"
select select "824"
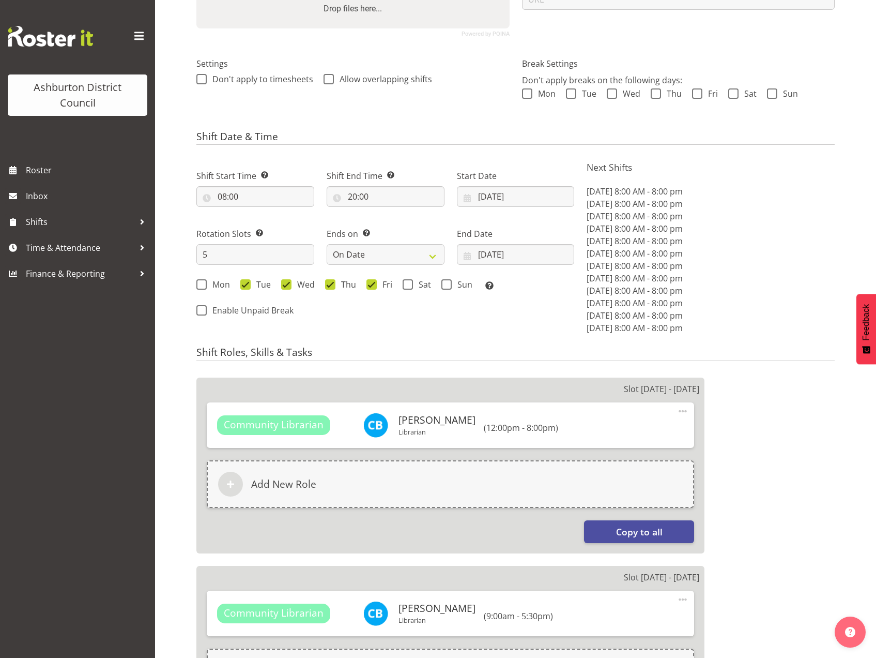
scroll to position [414, 0]
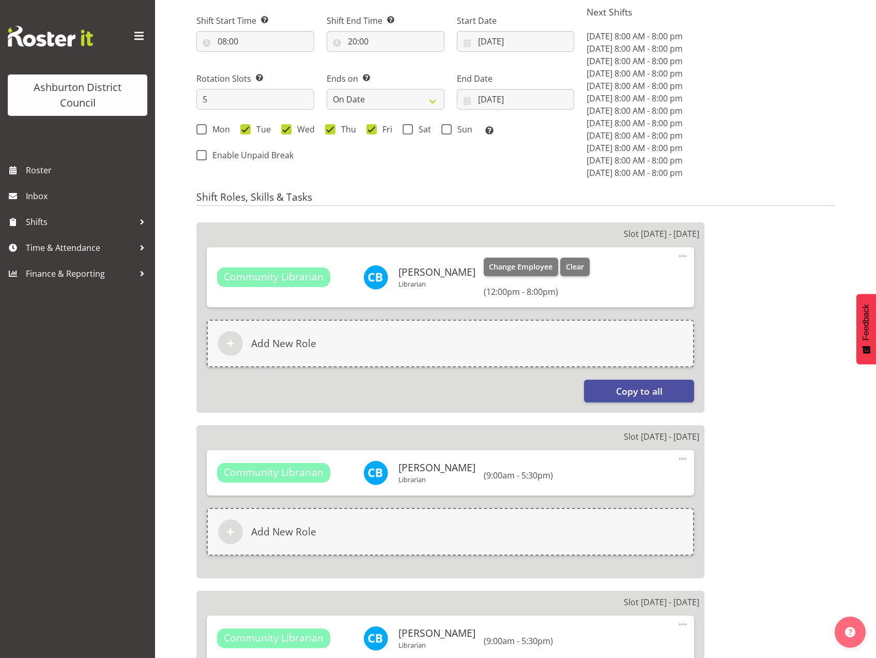
click at [251, 278] on span "Community Librarian" at bounding box center [274, 276] width 100 height 15
click at [270, 276] on span "Community Librarian" at bounding box center [274, 276] width 100 height 15
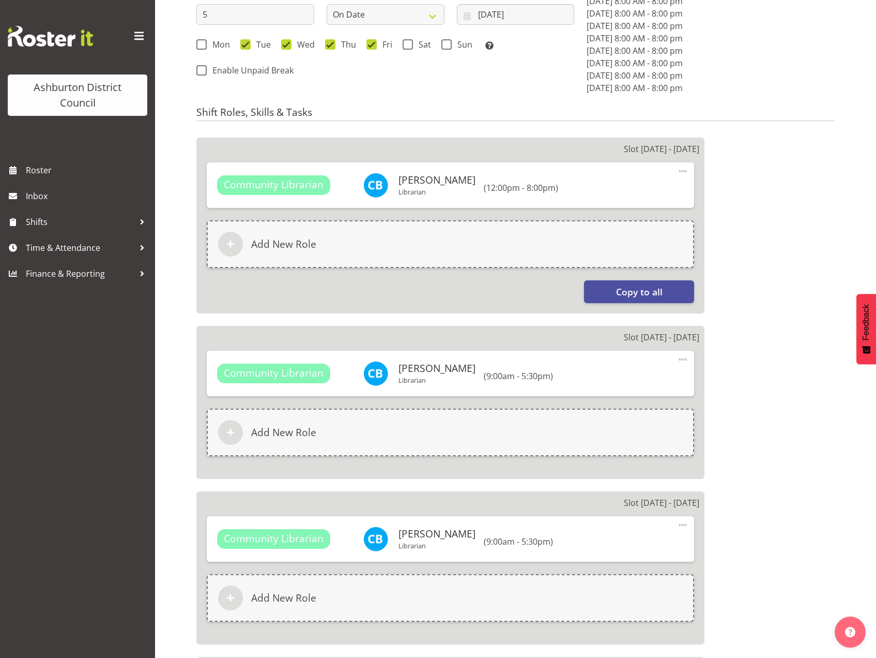
scroll to position [602, 0]
